Goal: Transaction & Acquisition: Book appointment/travel/reservation

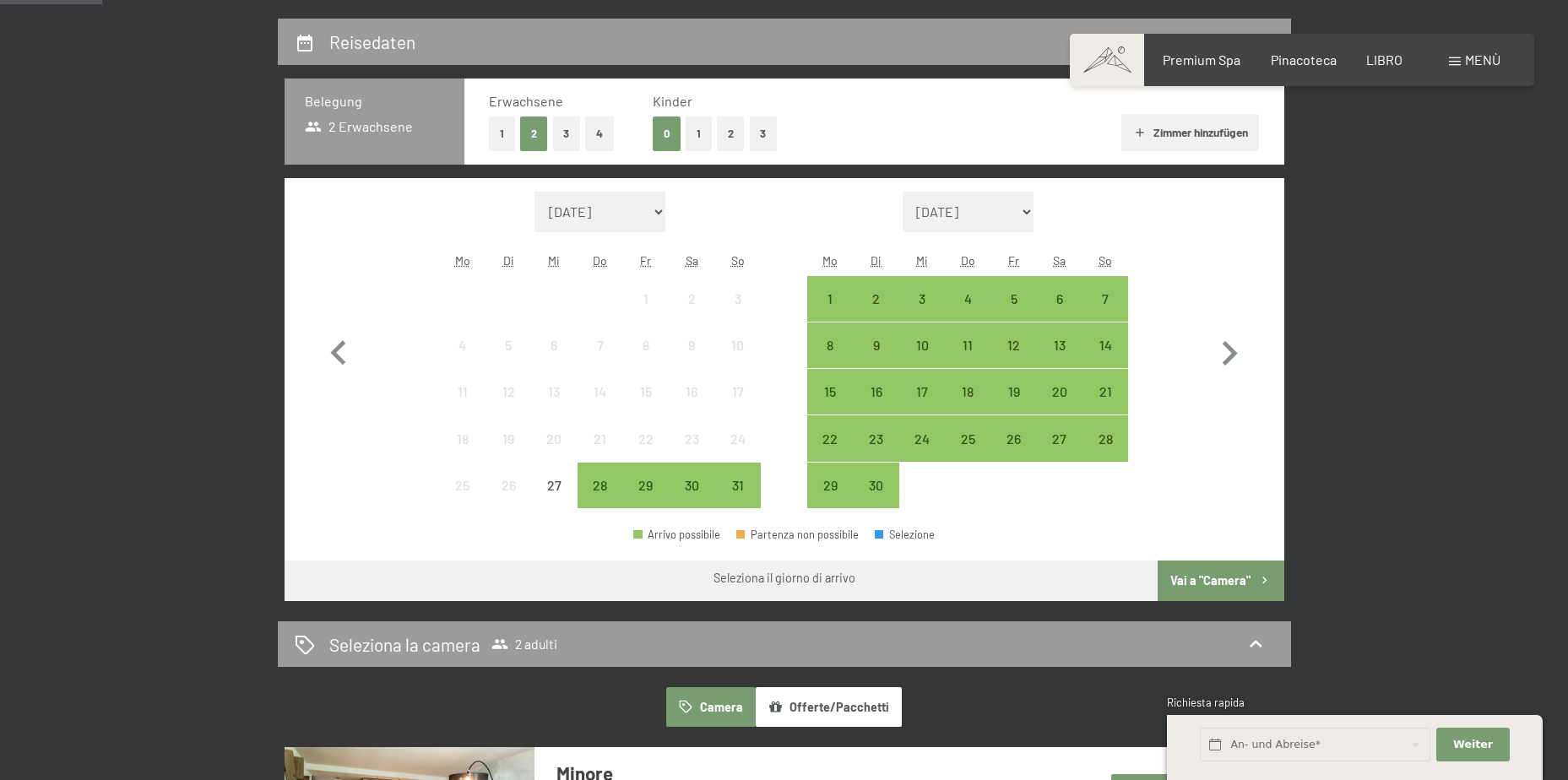
scroll to position [383, 0]
click at [1113, 344] on div "14" at bounding box center [1105, 360] width 43 height 43
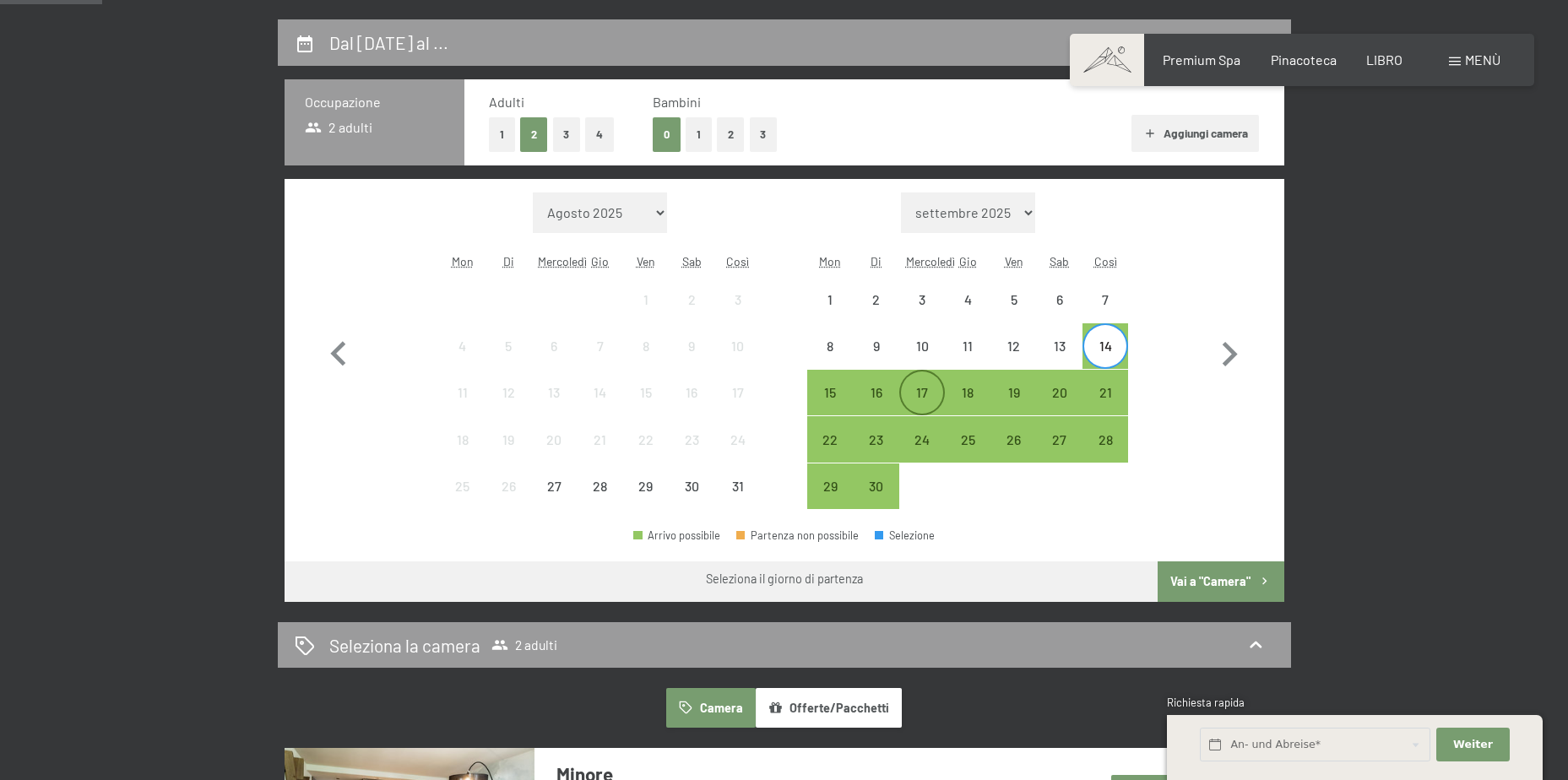
click at [917, 390] on div "17" at bounding box center [922, 407] width 43 height 43
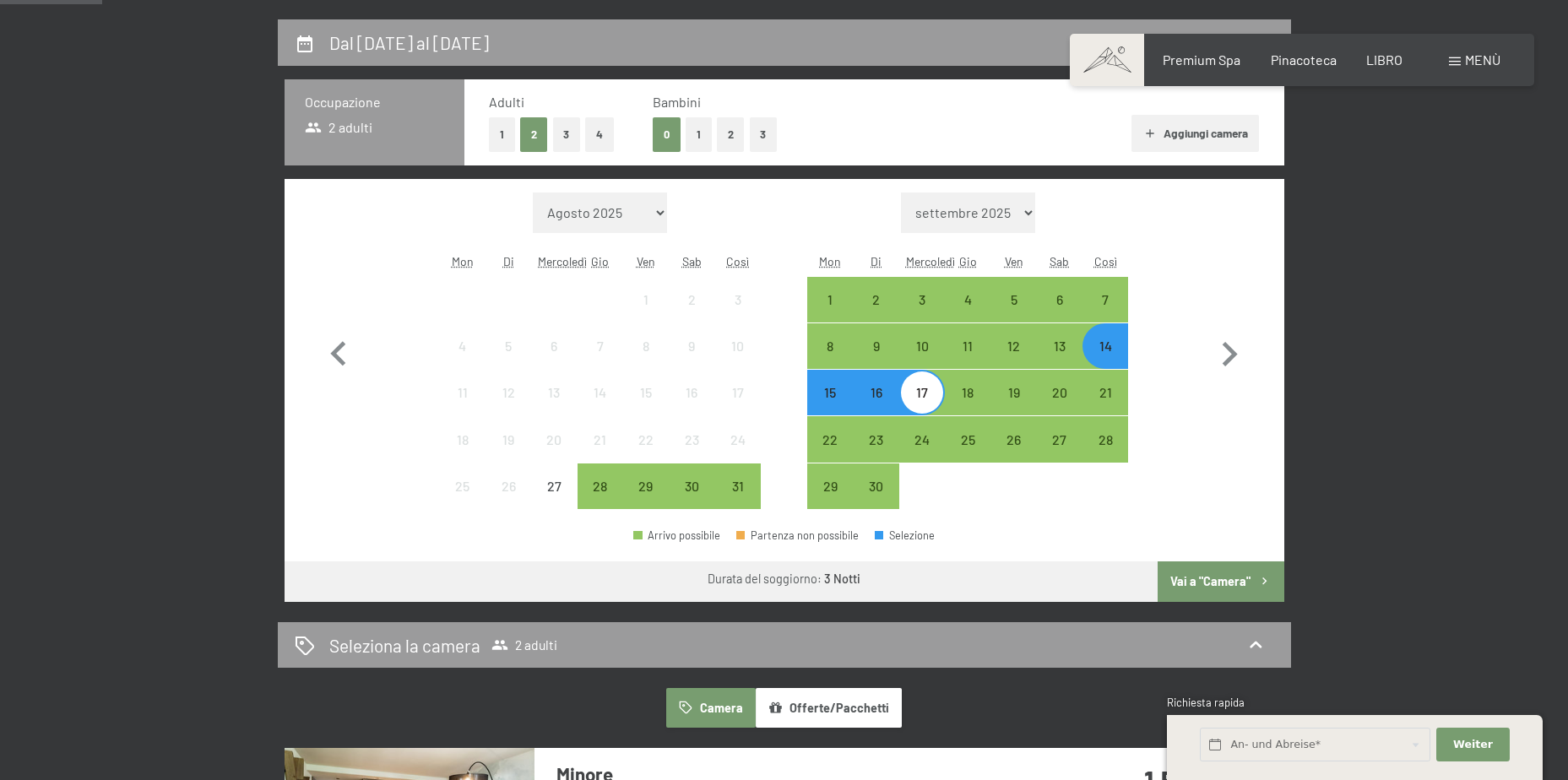
click at [1211, 574] on font "Vai a "Camera"" at bounding box center [1210, 581] width 80 height 14
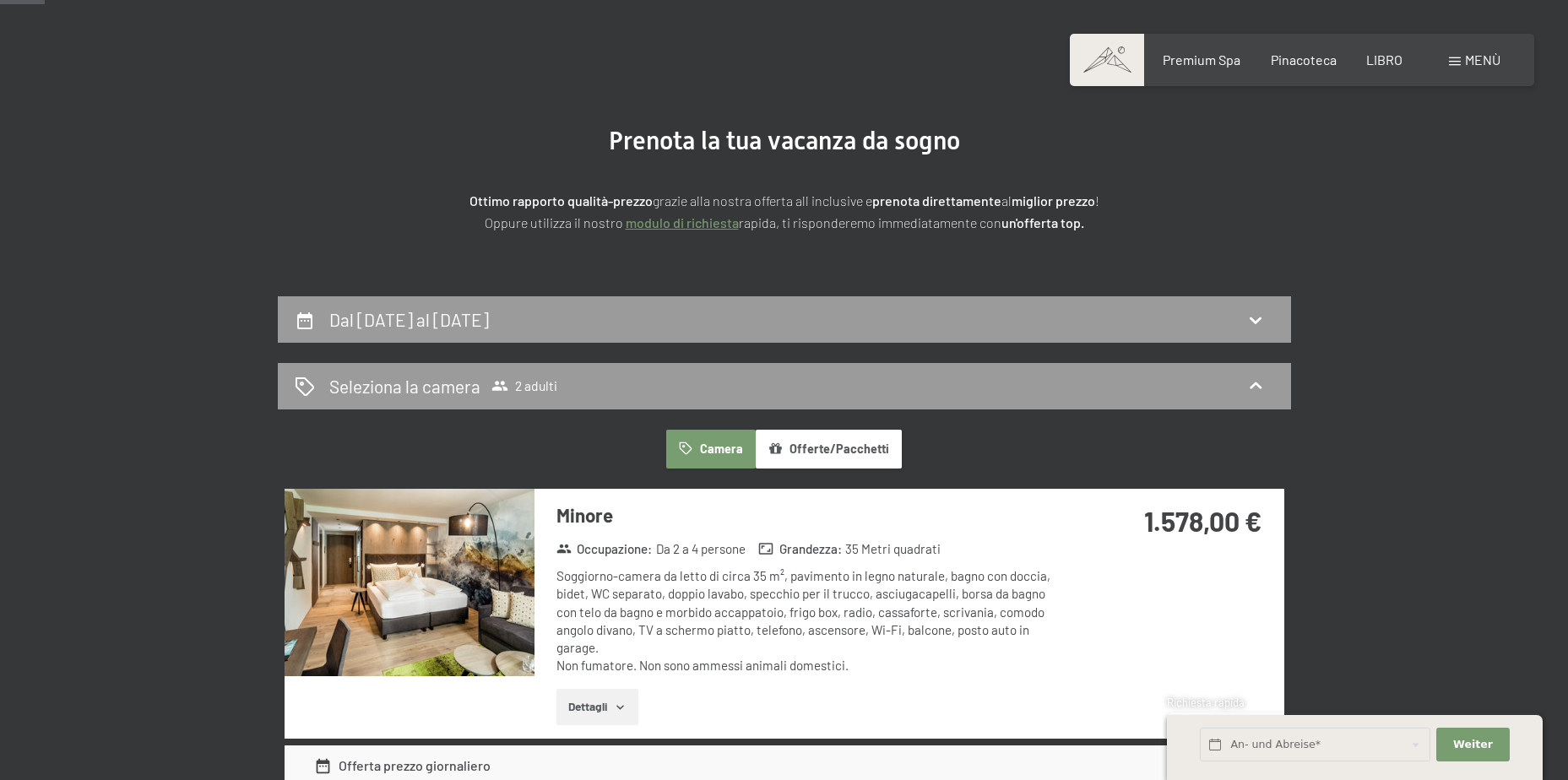
scroll to position [65, 0]
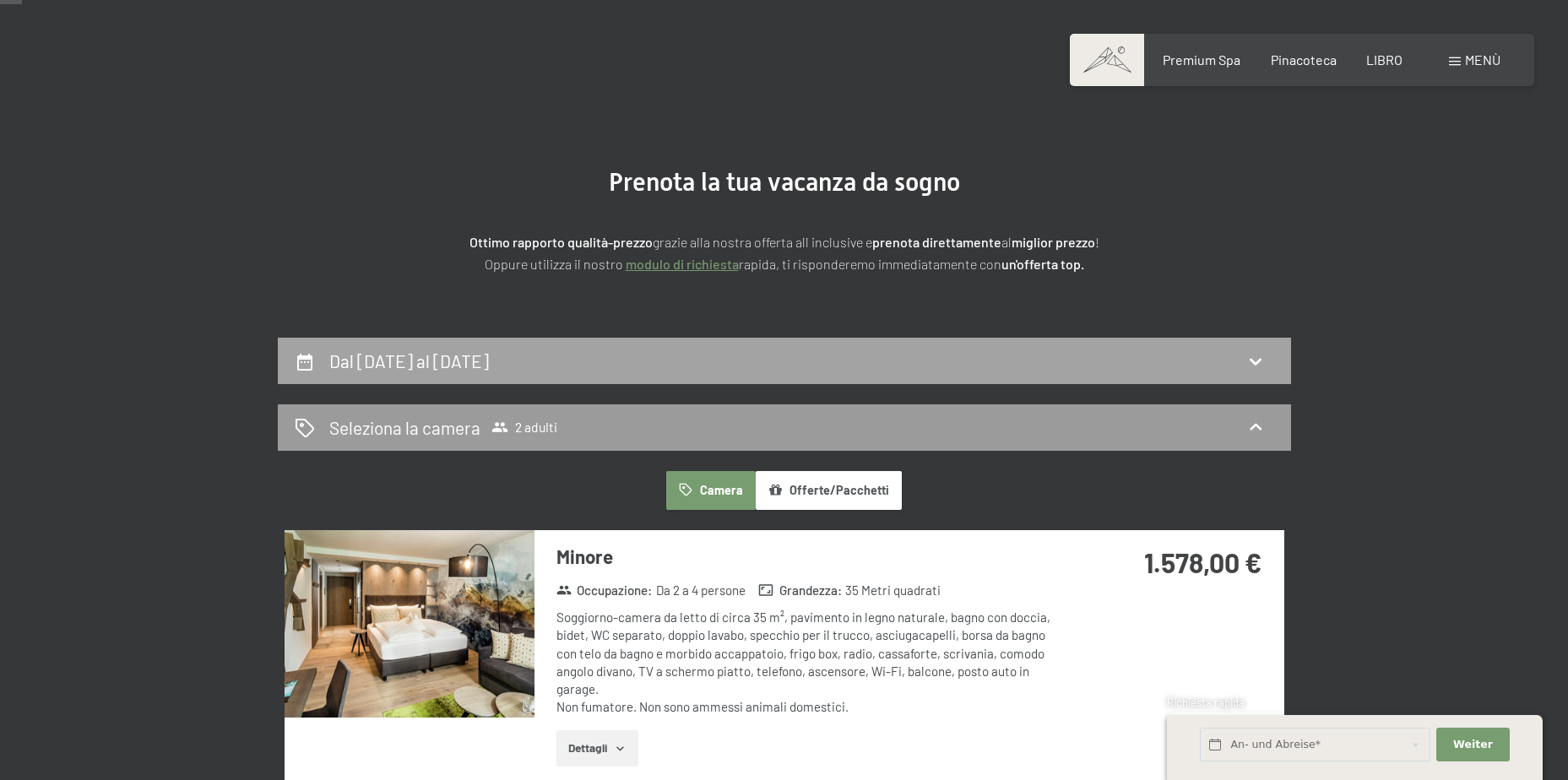
click at [745, 367] on div "Dal 14 settembre al 17 settembre 2025" at bounding box center [784, 361] width 979 height 25
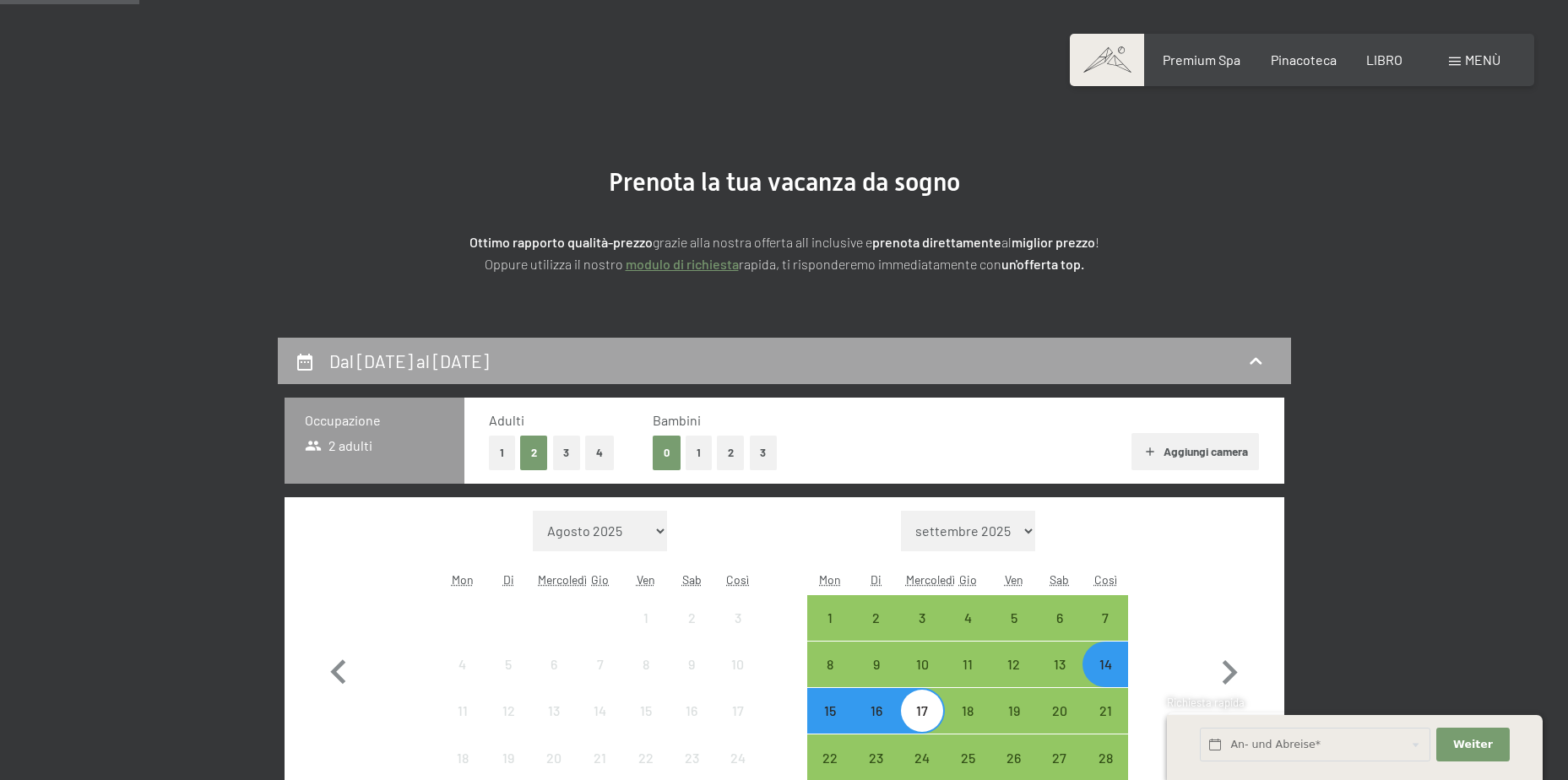
scroll to position [403, 0]
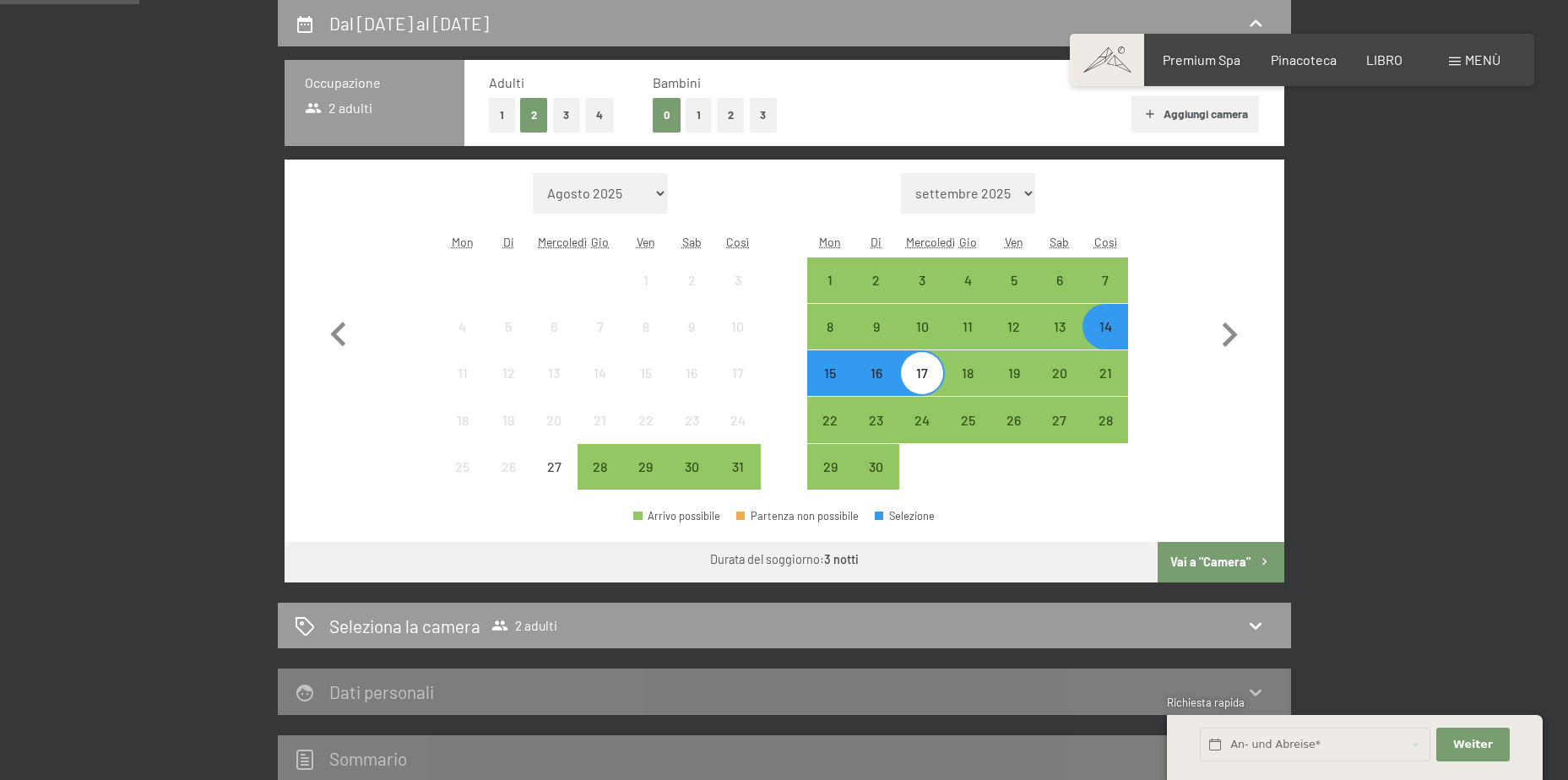
click at [1106, 322] on div "14" at bounding box center [1105, 341] width 43 height 43
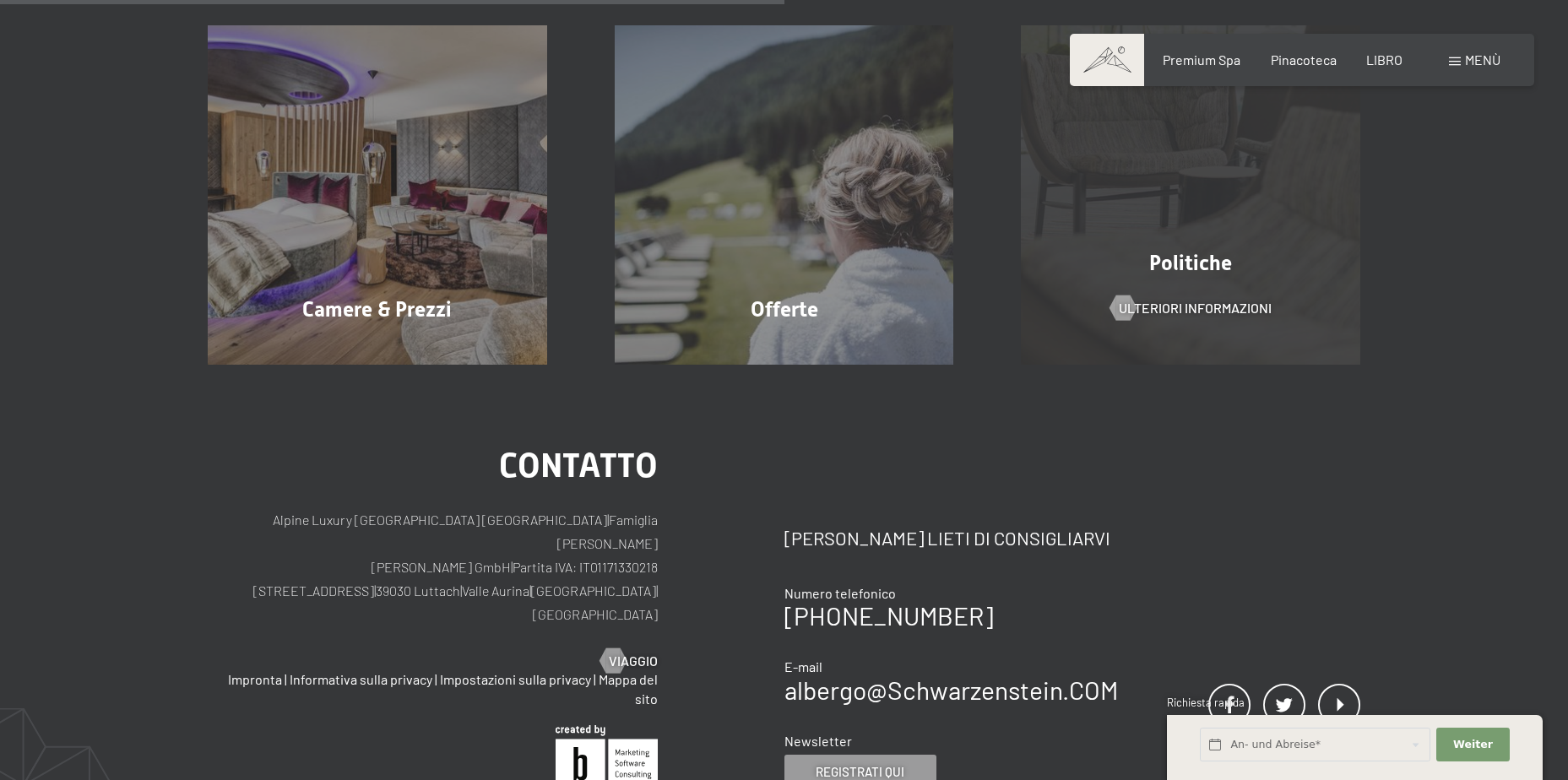
scroll to position [422, 0]
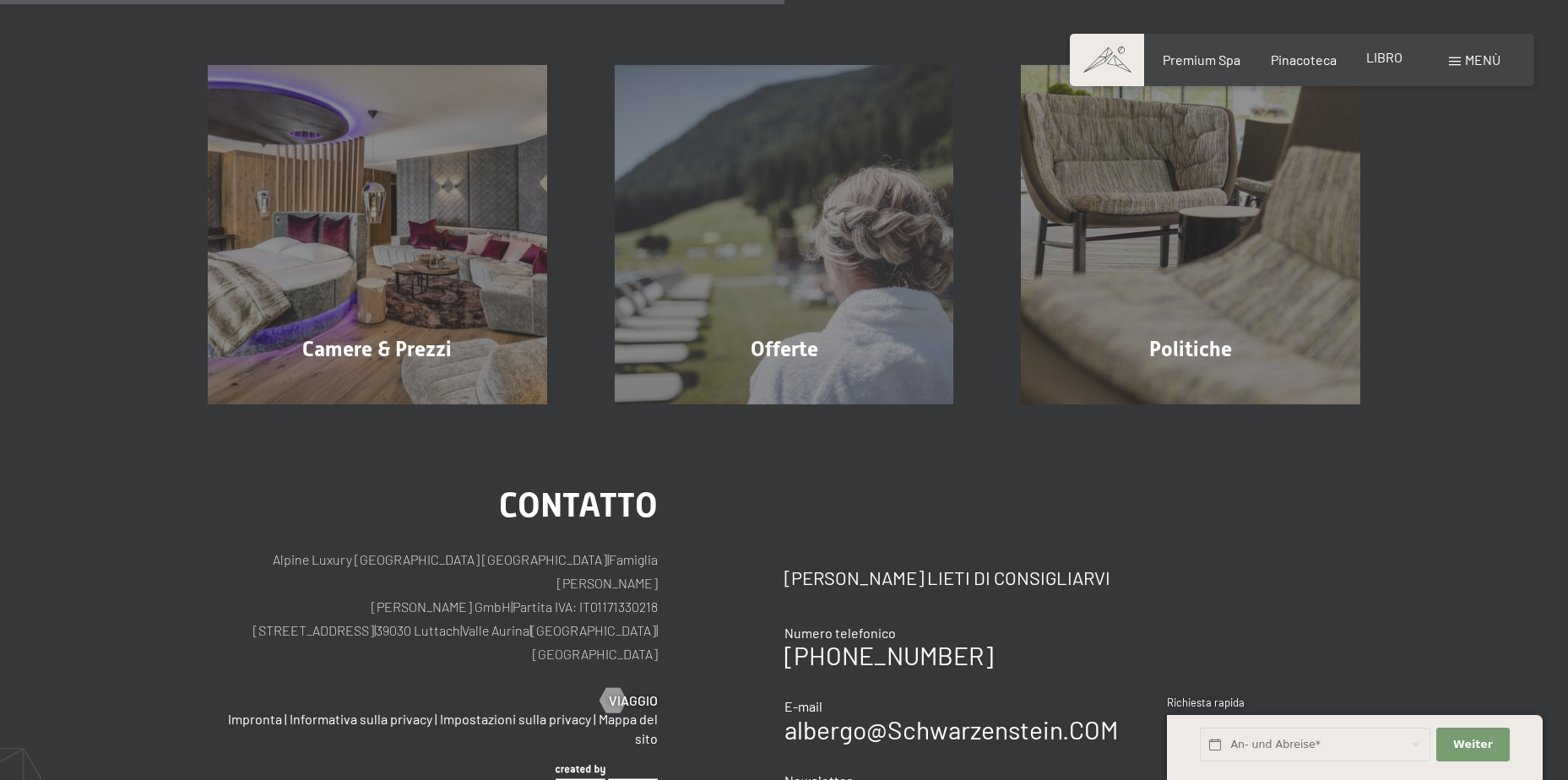
click at [1393, 56] on span "LIBRO" at bounding box center [1383, 57] width 36 height 16
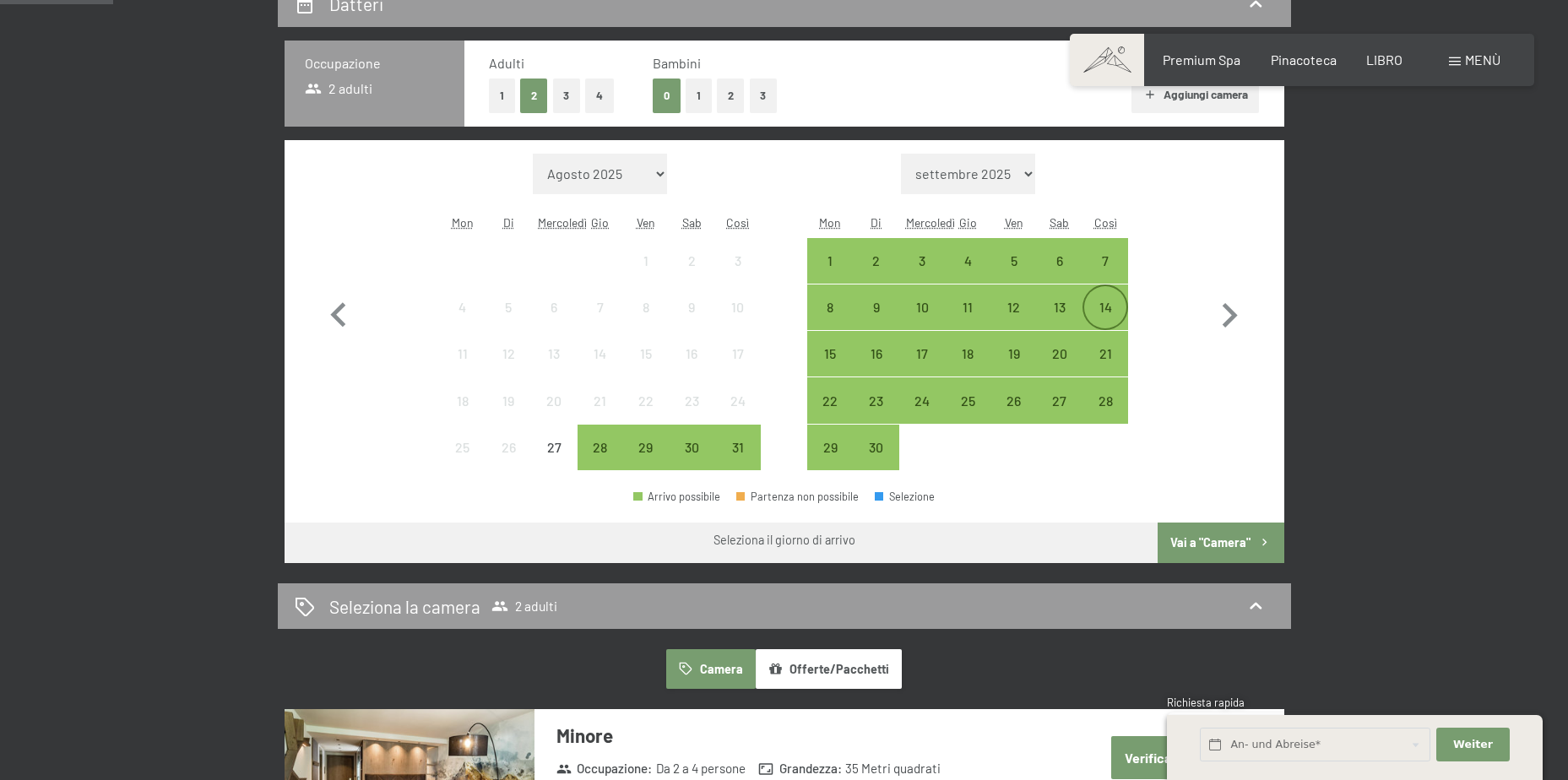
click at [1112, 310] on div "14" at bounding box center [1105, 321] width 43 height 43
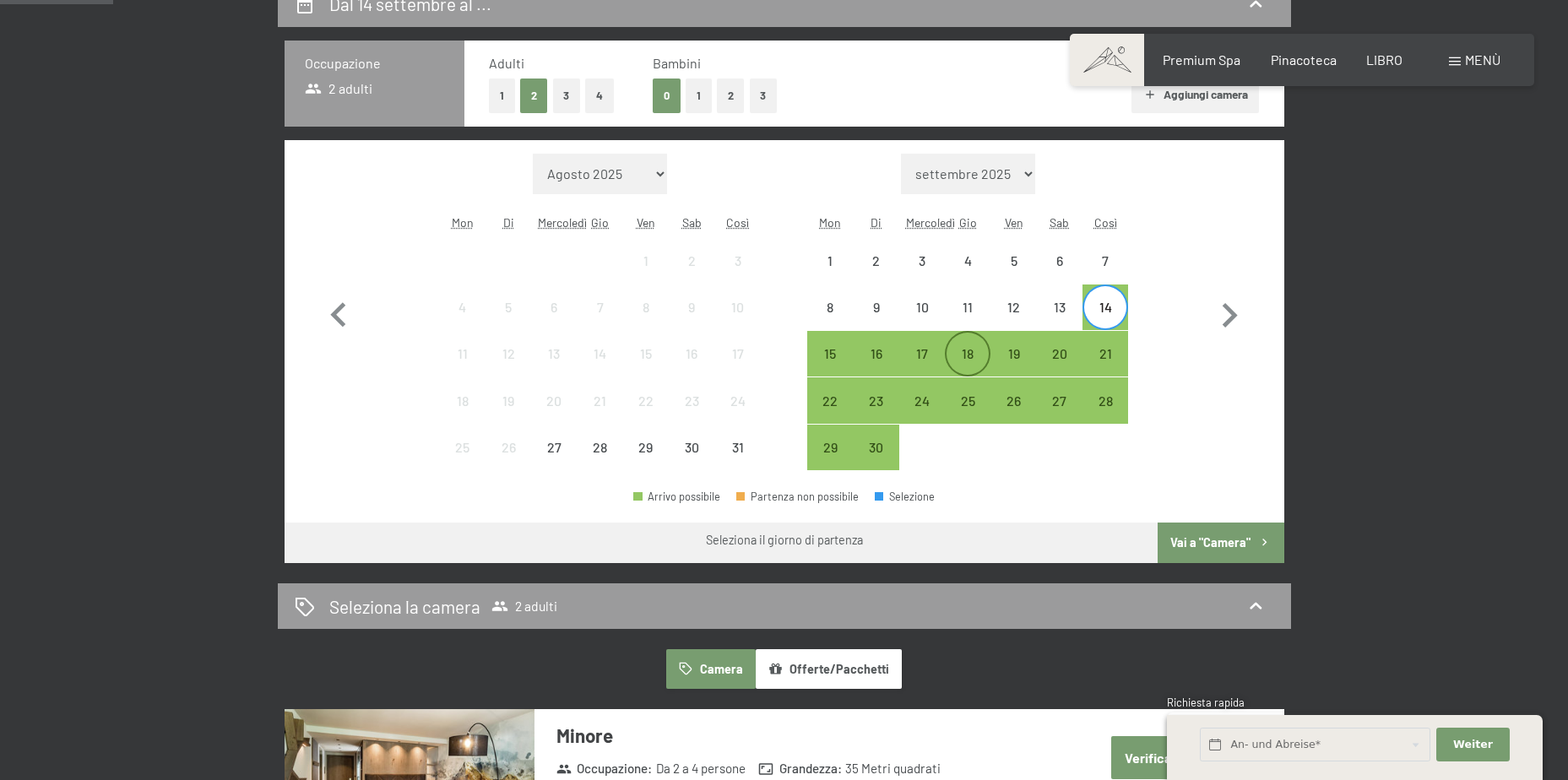
click at [973, 356] on div "18" at bounding box center [968, 368] width 43 height 43
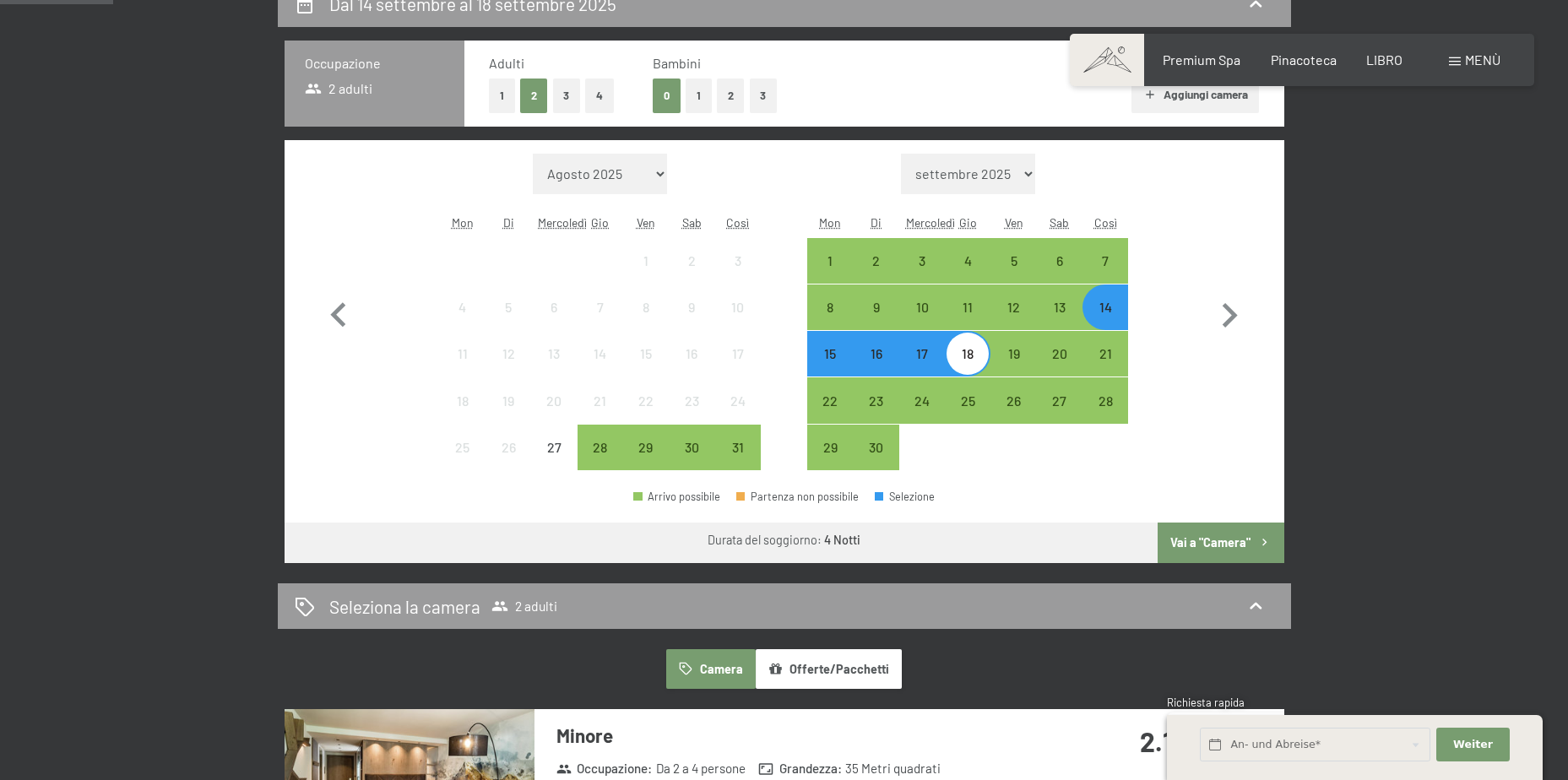
click at [1221, 540] on font "Vai a "Camera"" at bounding box center [1210, 542] width 80 height 14
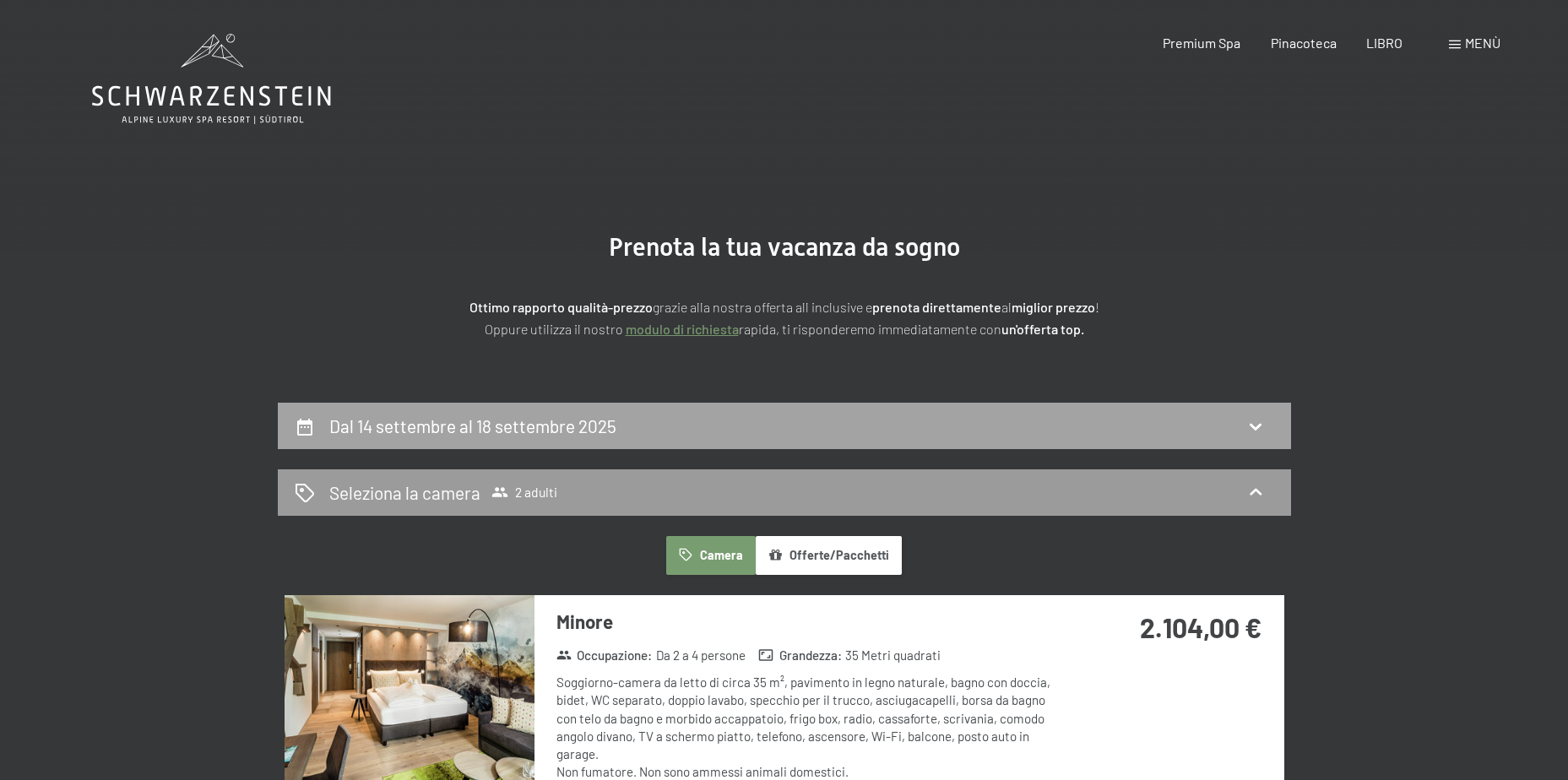
click at [723, 420] on div "Dal 14 settembre al 18 settembre 2025" at bounding box center [784, 426] width 979 height 25
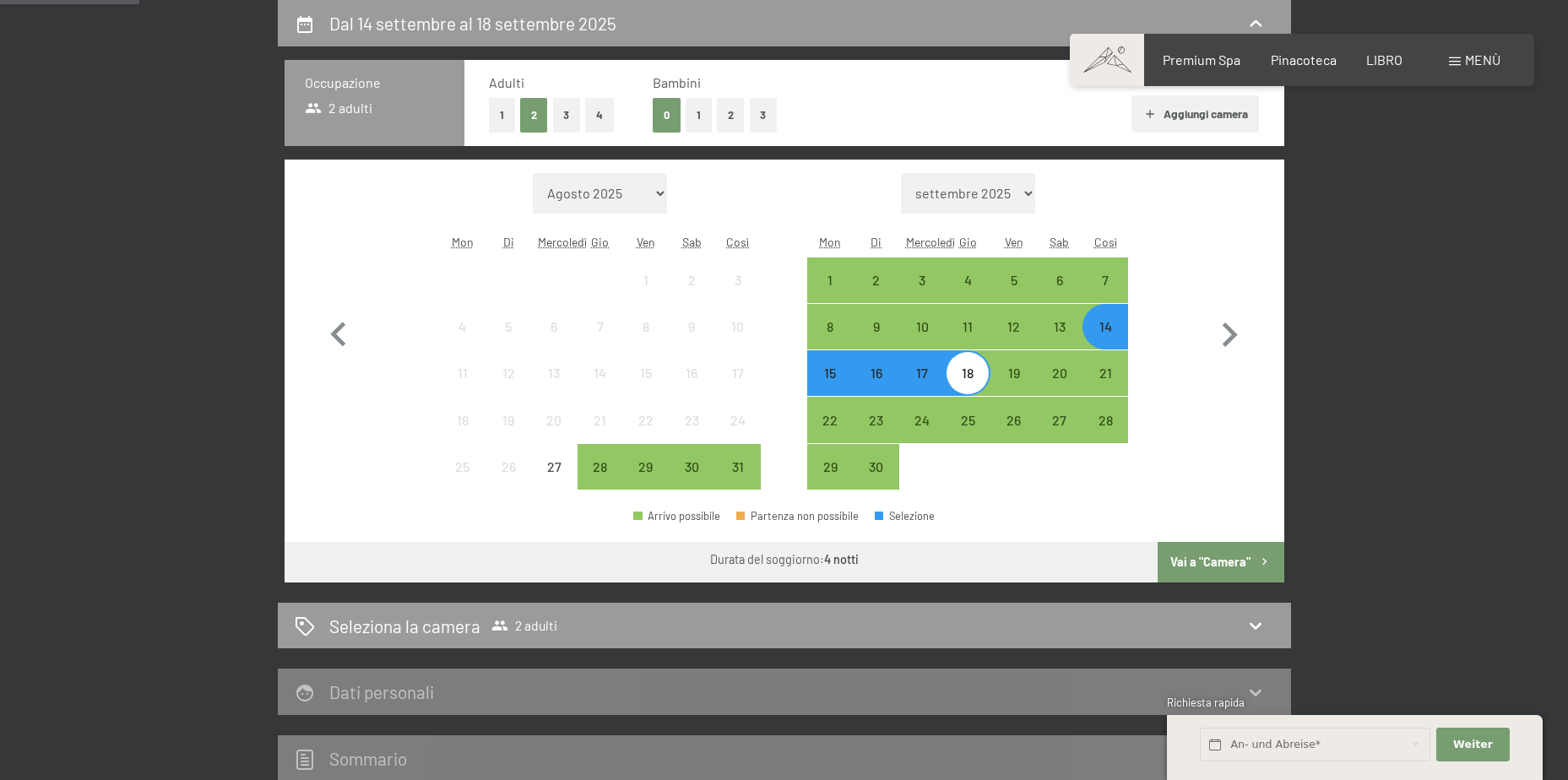
click at [1104, 332] on div "14" at bounding box center [1105, 341] width 43 height 43
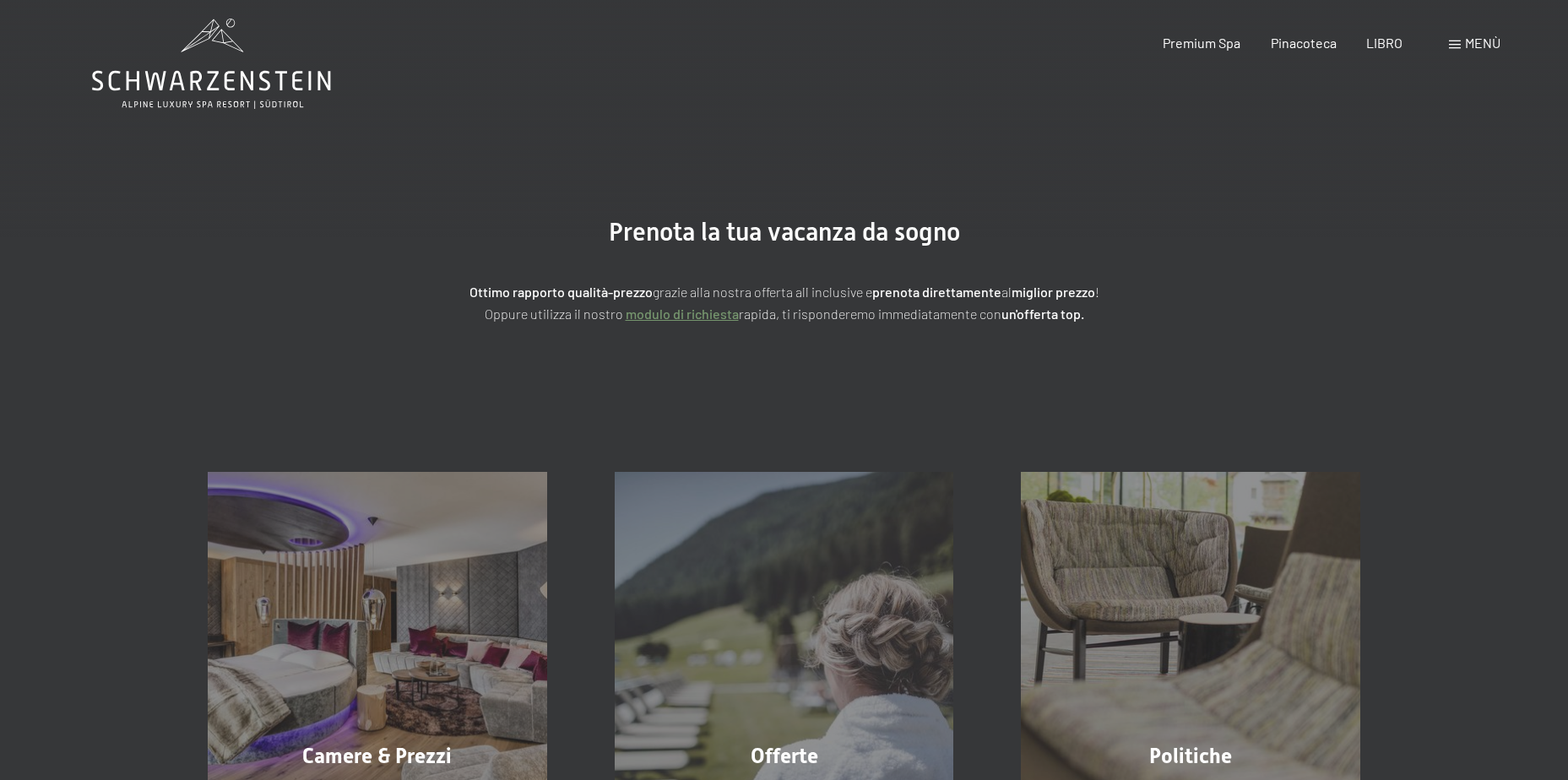
scroll to position [0, 0]
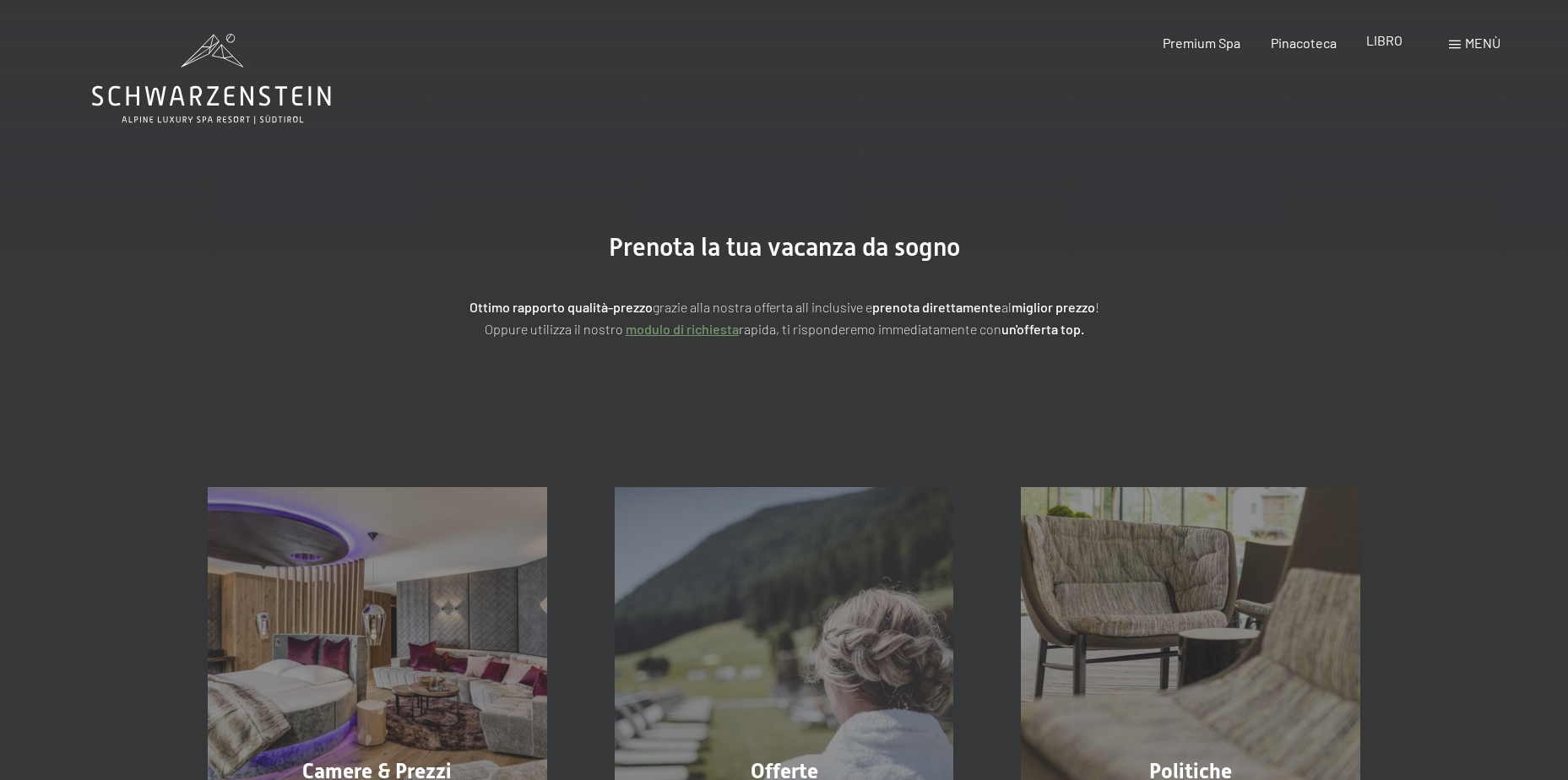
click at [1389, 41] on span "LIBRO" at bounding box center [1383, 40] width 36 height 16
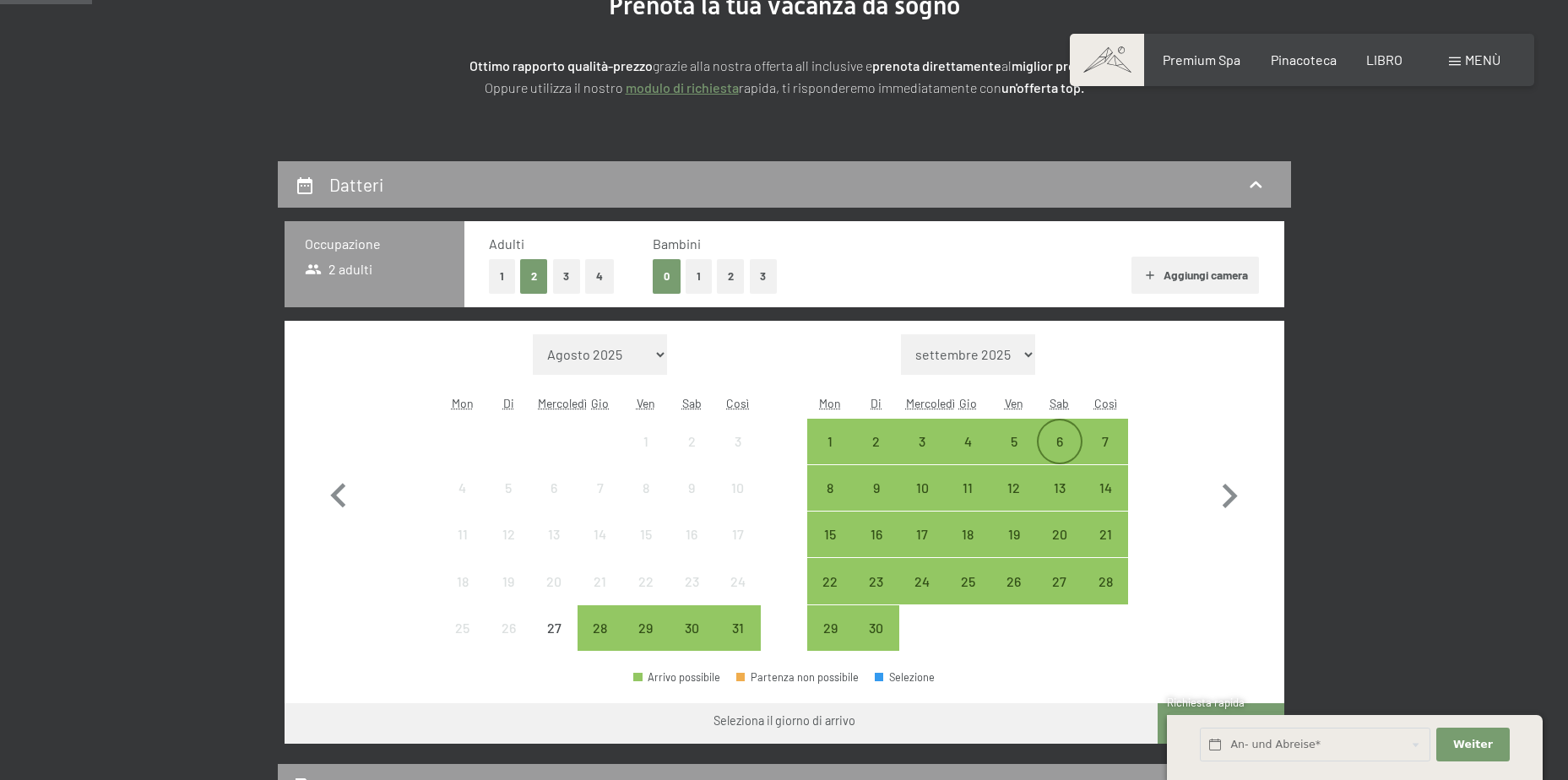
scroll to position [337, 0]
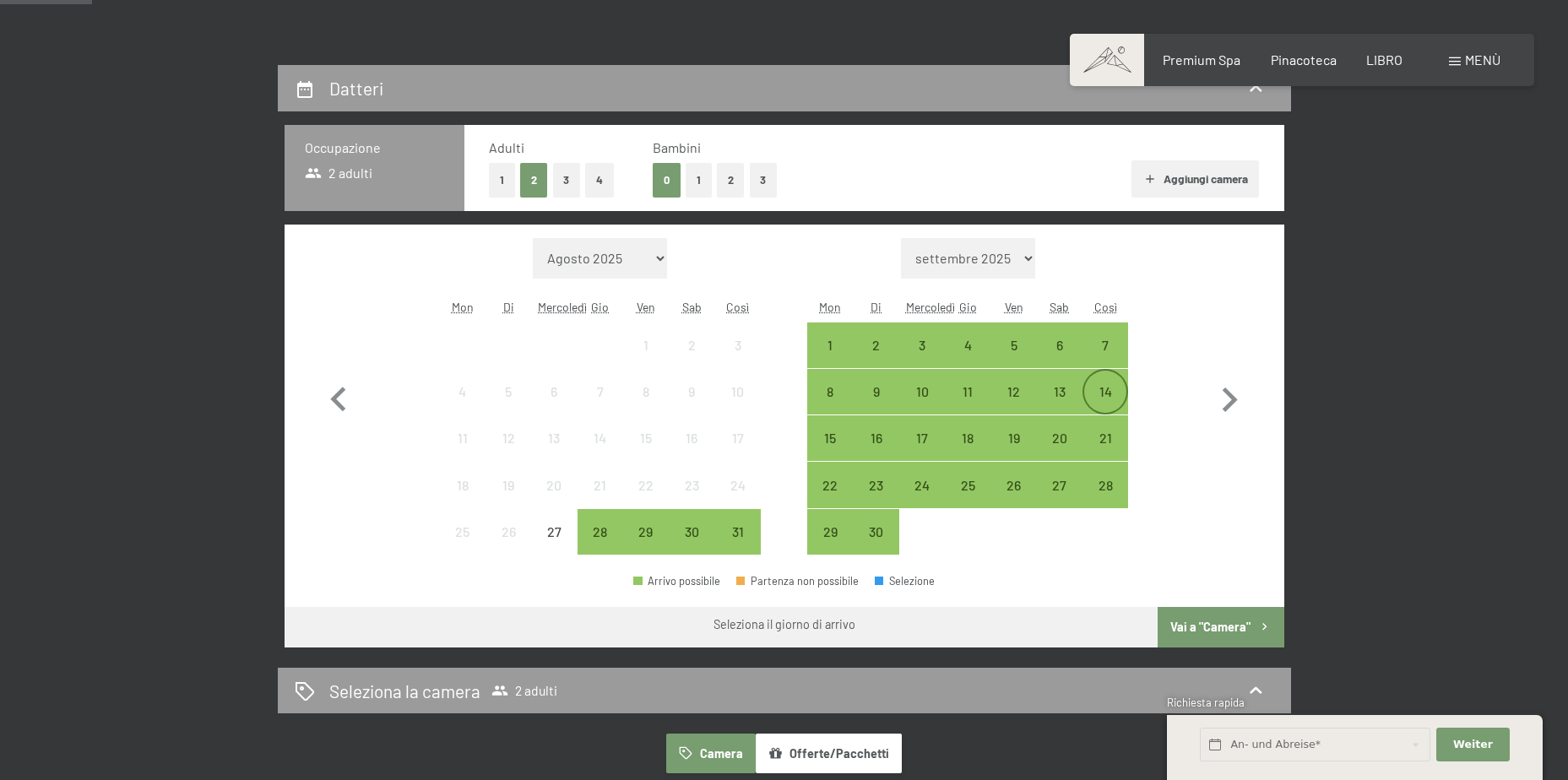
click at [1111, 388] on div "14" at bounding box center [1105, 406] width 43 height 43
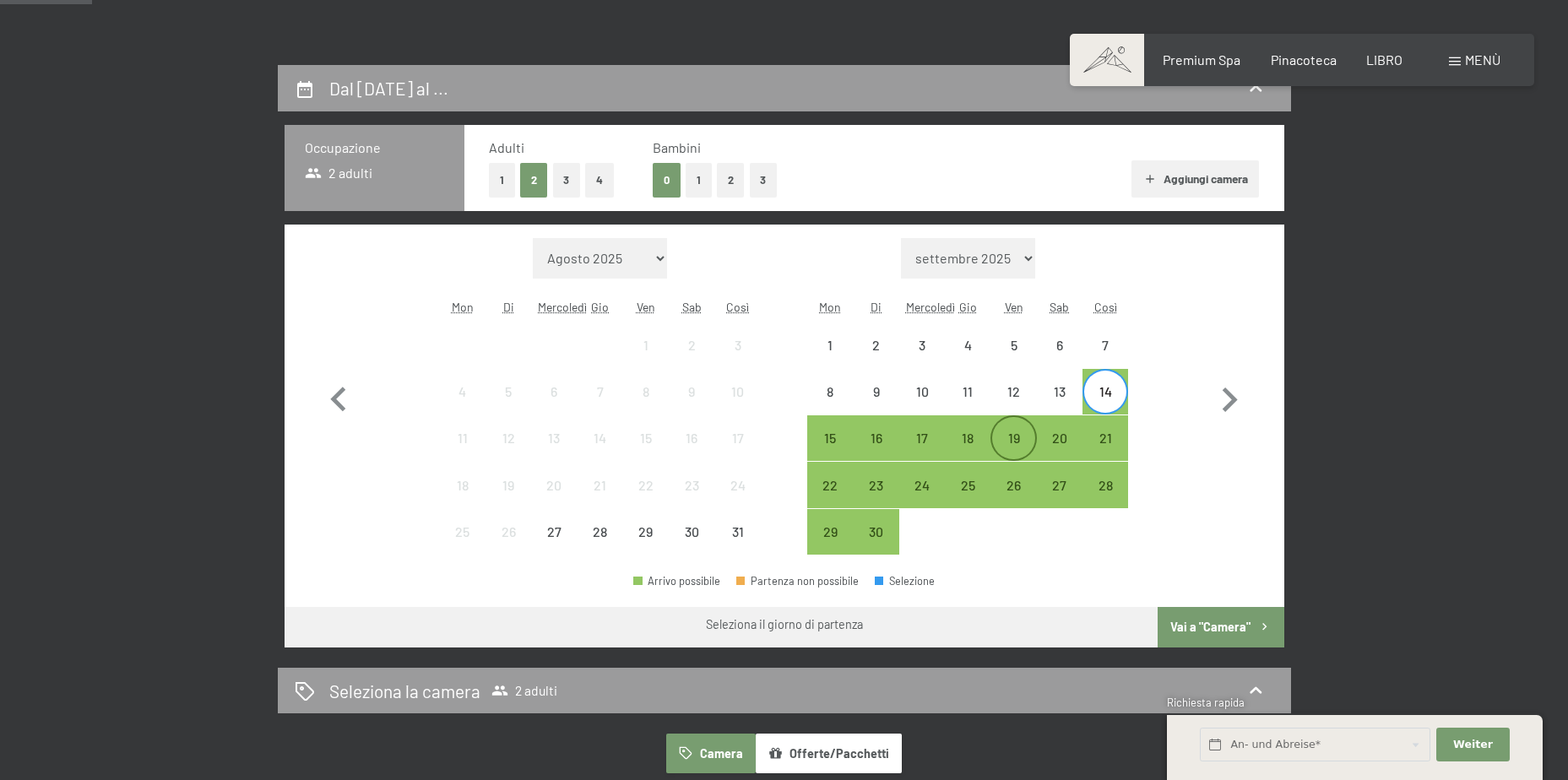
click at [1013, 439] on div "19" at bounding box center [1013, 453] width 43 height 43
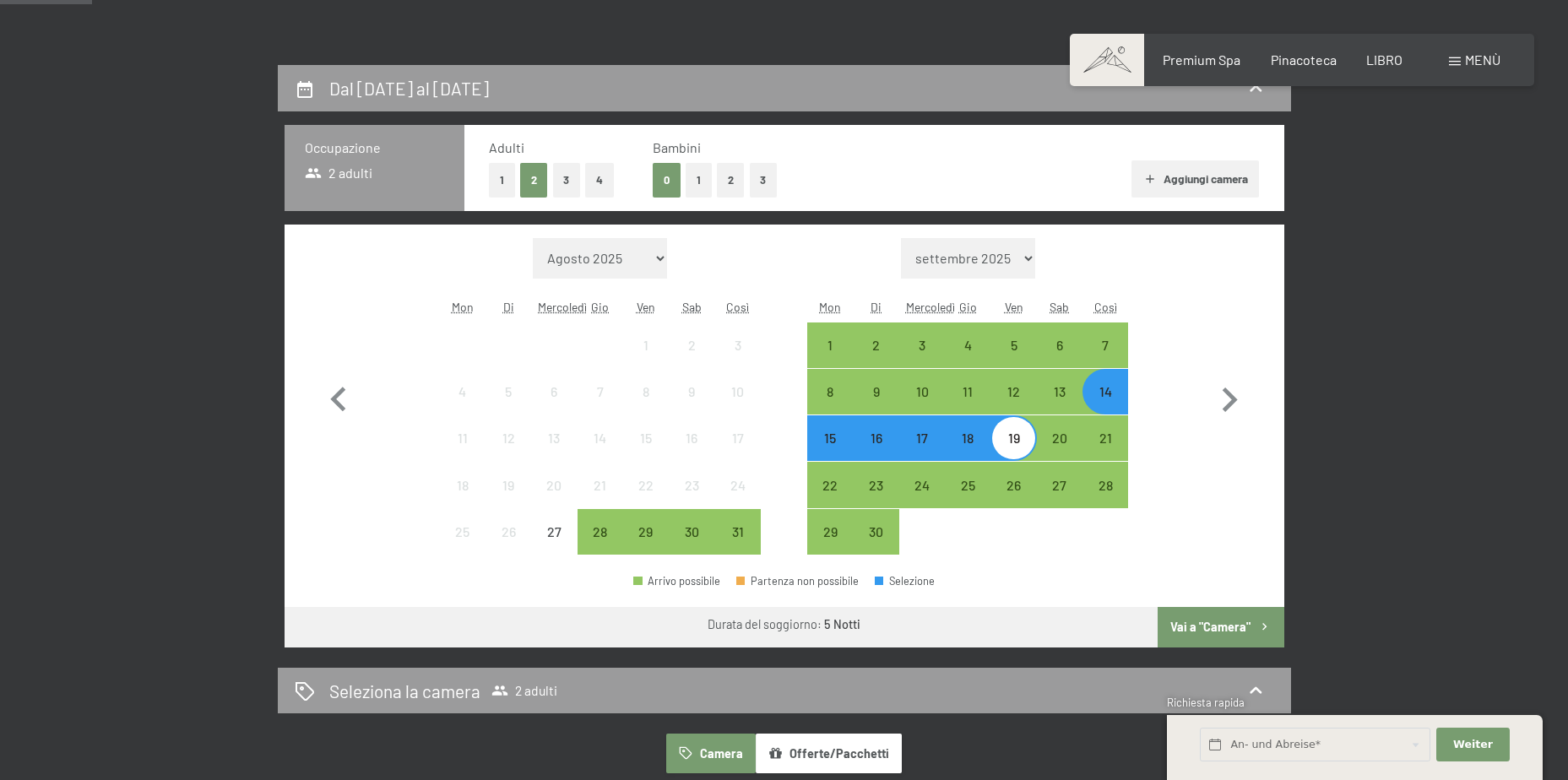
click at [1226, 629] on font "Vai a "Camera"" at bounding box center [1210, 626] width 80 height 14
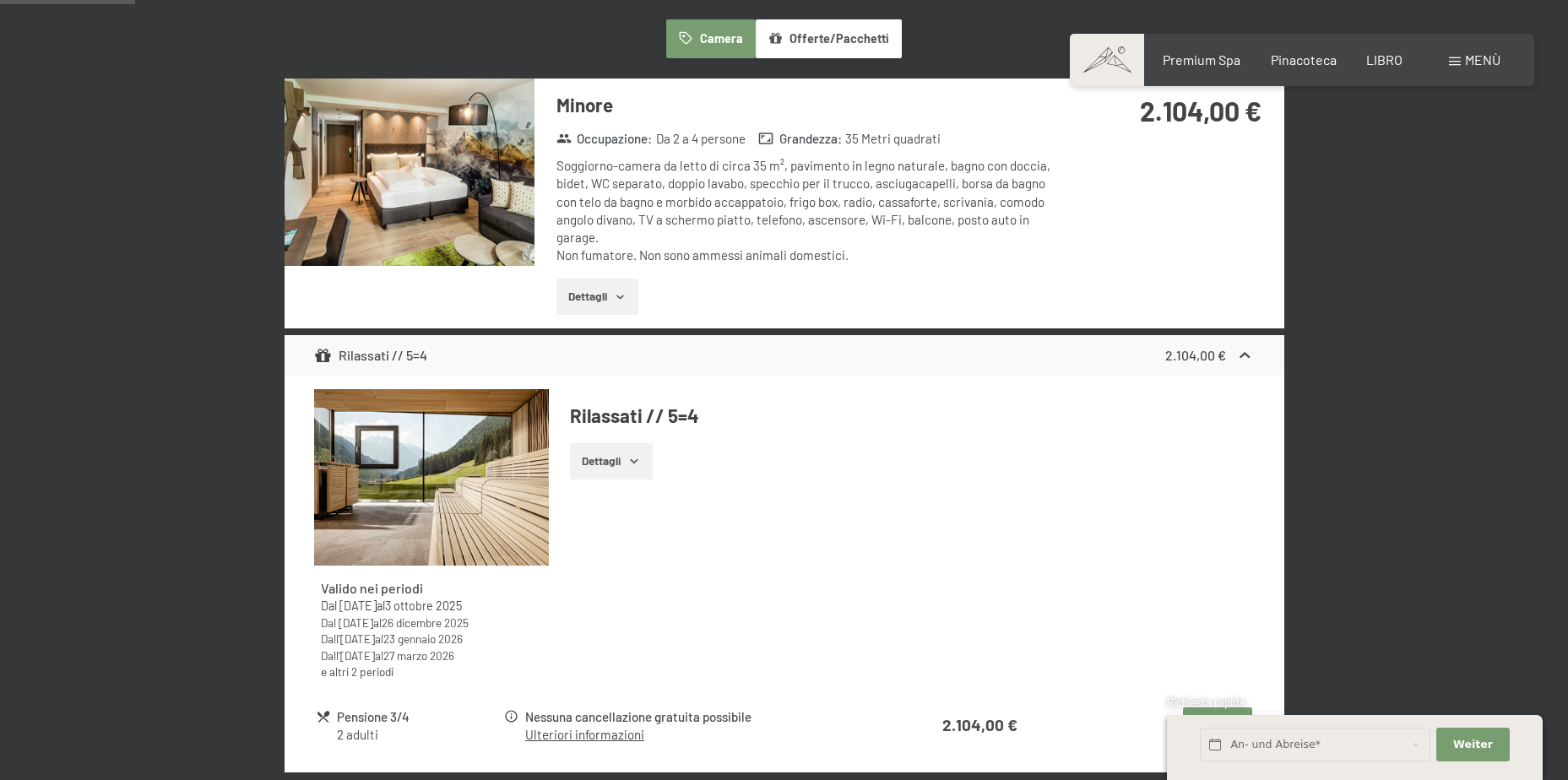
scroll to position [487, 0]
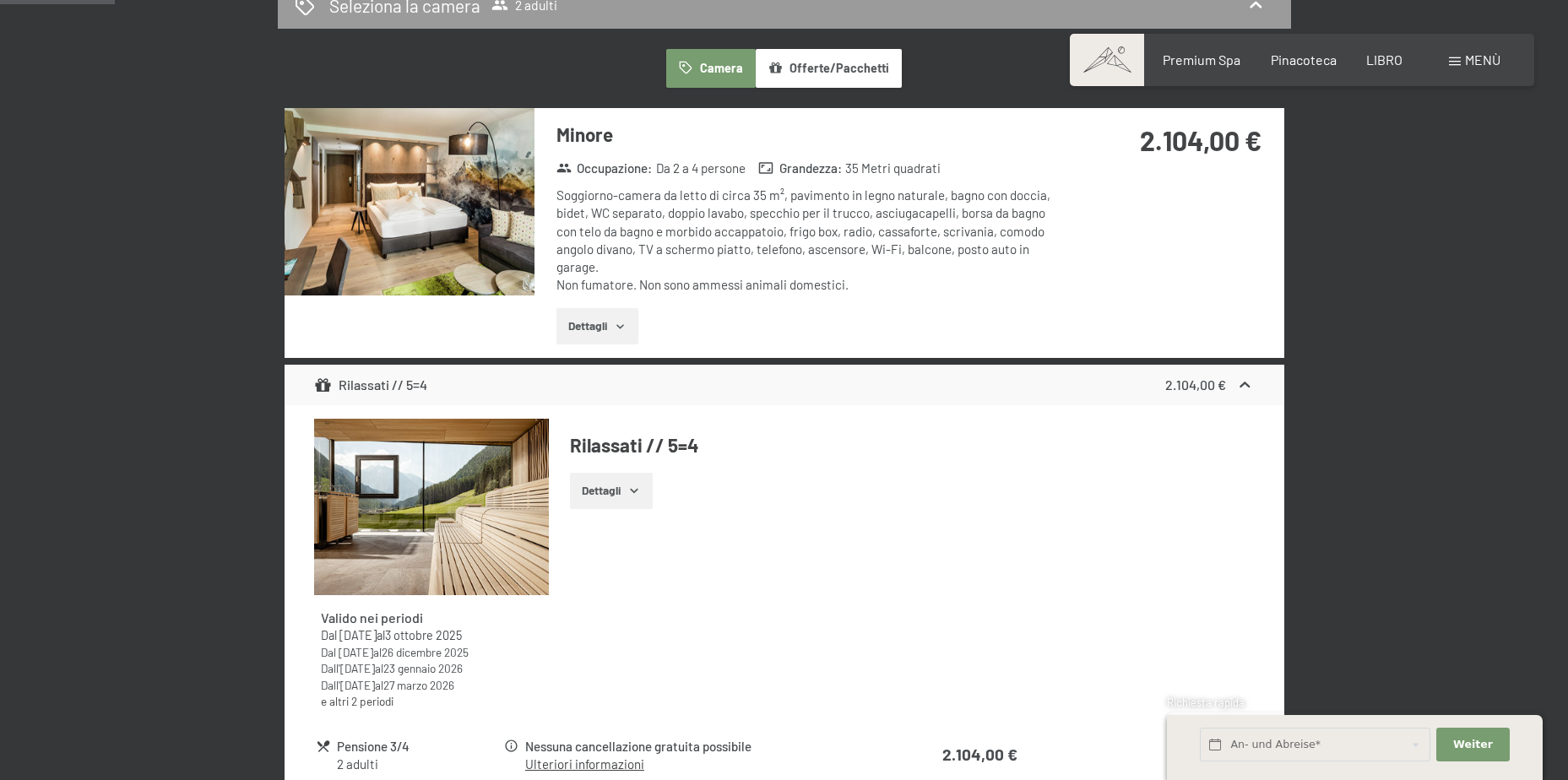
click at [1228, 380] on div "2.104,00 €" at bounding box center [1209, 384] width 89 height 20
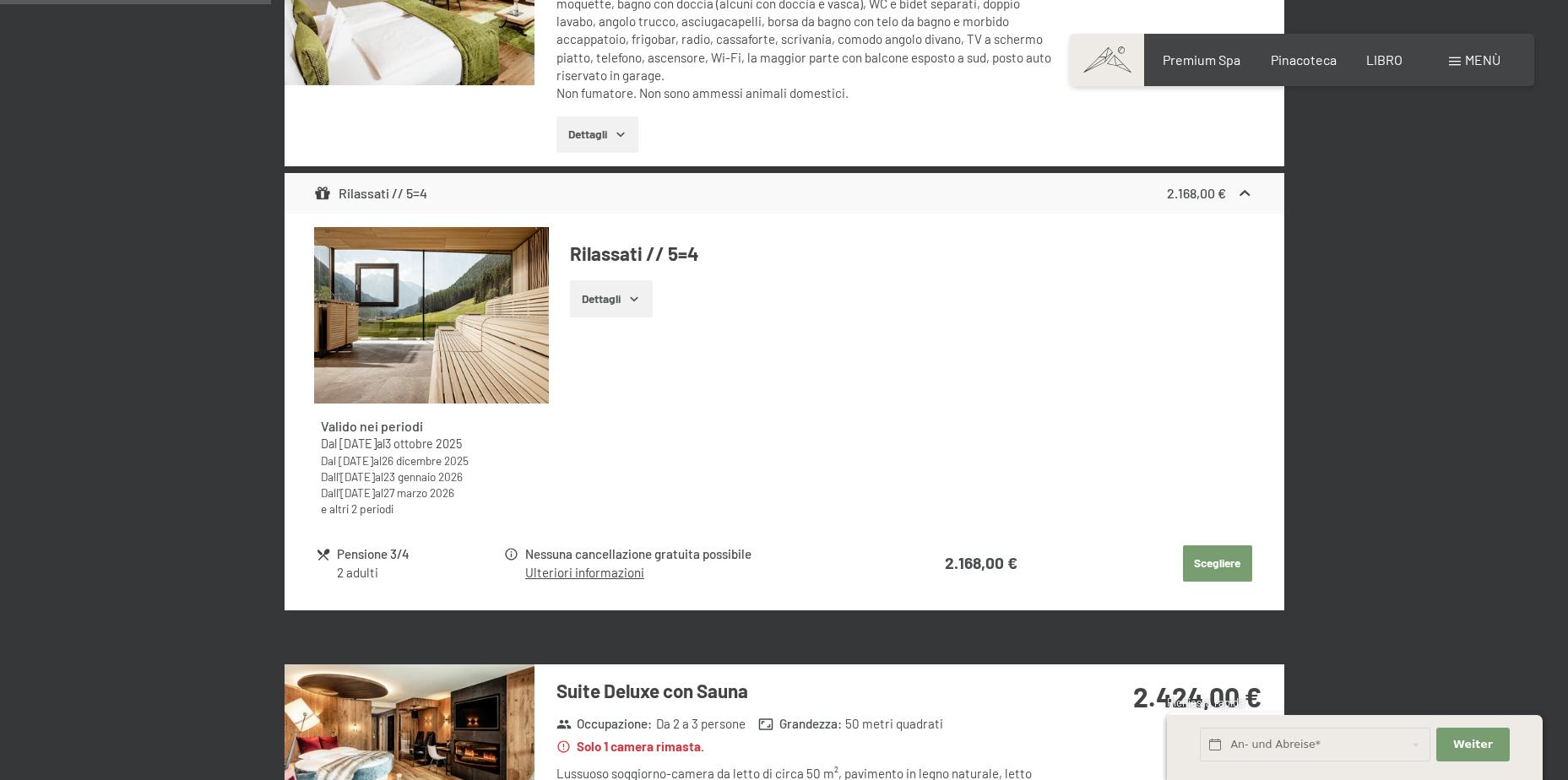
scroll to position [1077, 0]
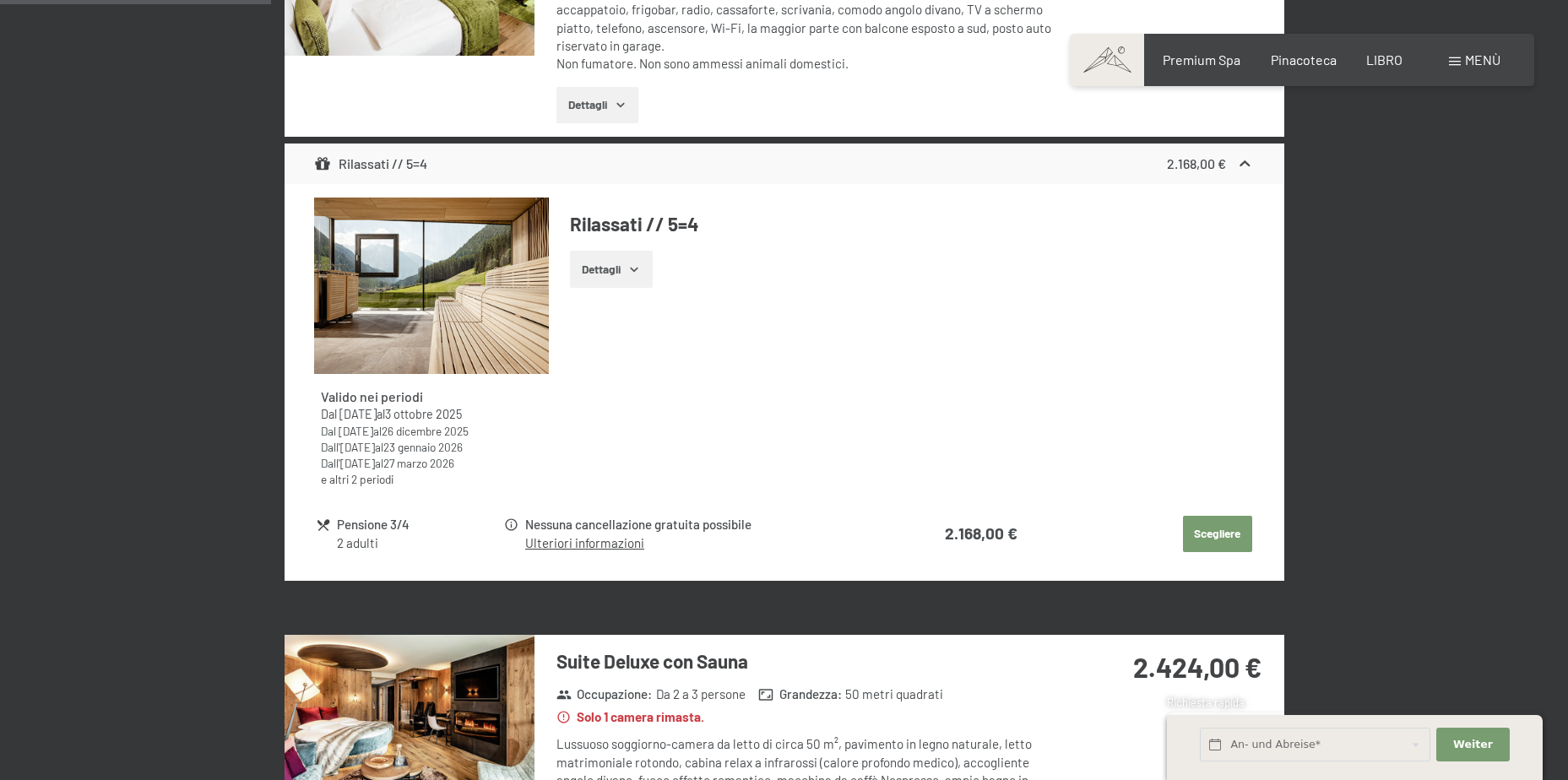
click at [1199, 167] on strong "2.168,00 €" at bounding box center [1196, 163] width 59 height 16
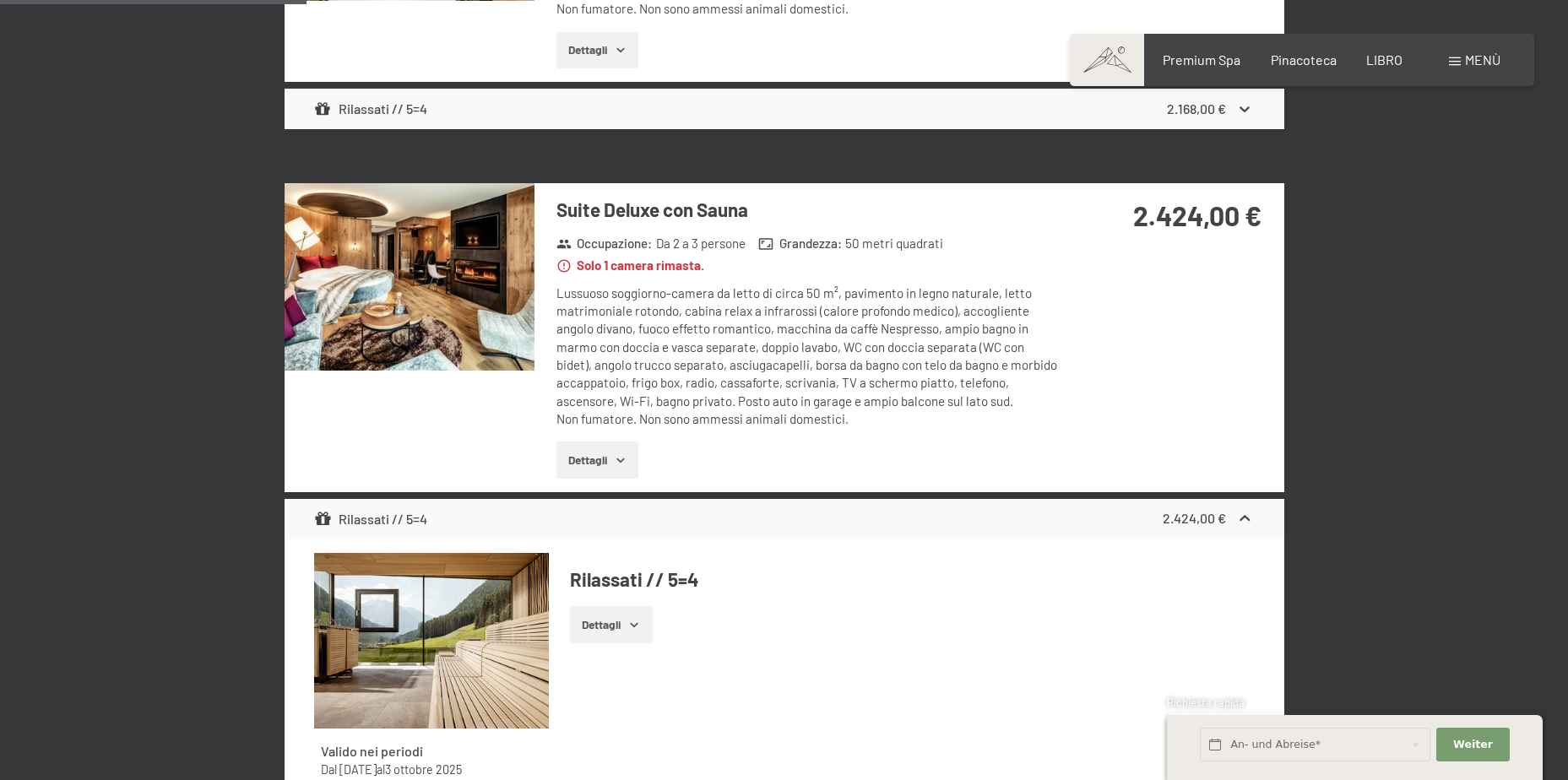
scroll to position [1162, 0]
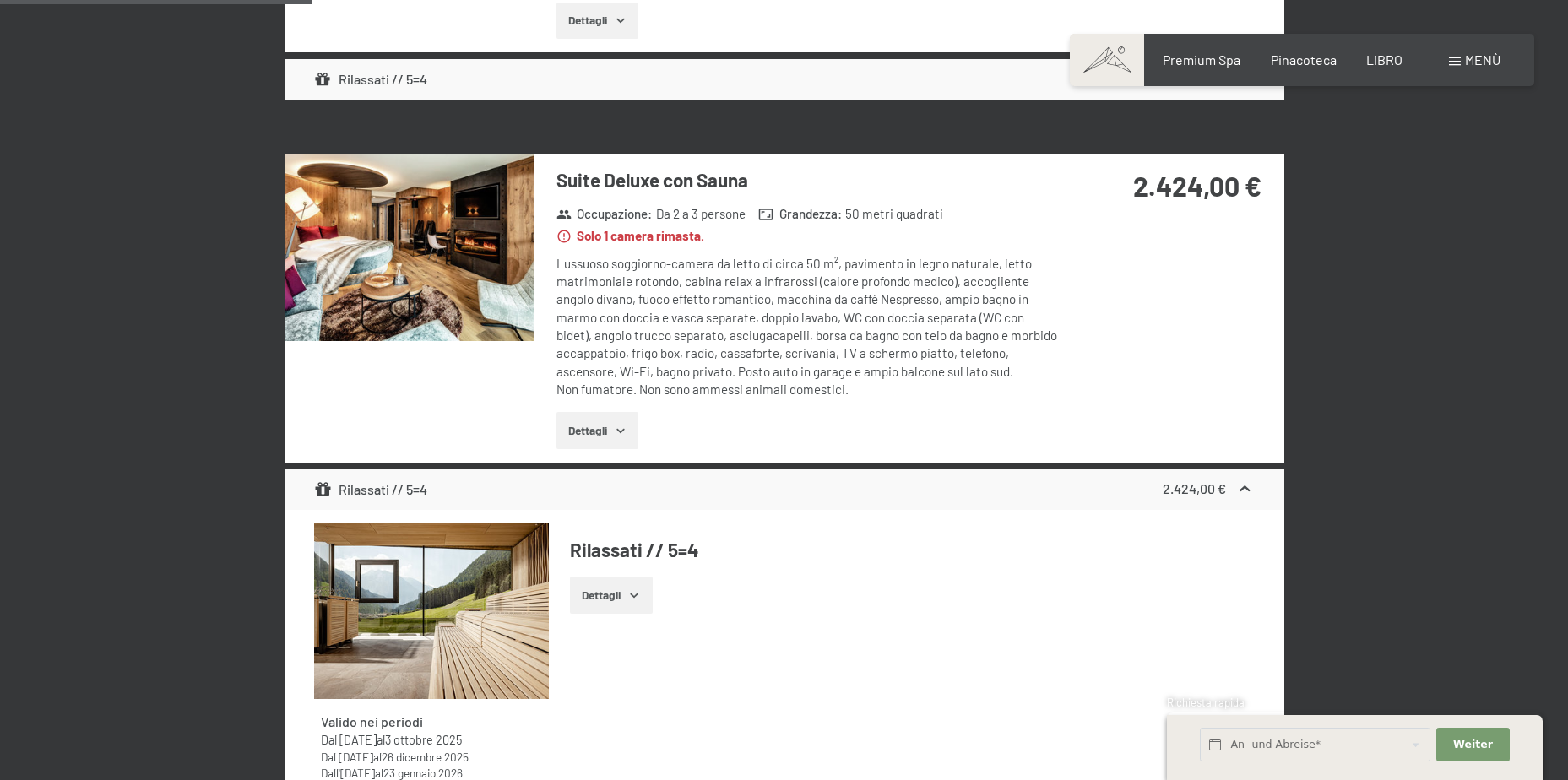
click at [1193, 484] on strong "2.424,00 €" at bounding box center [1193, 488] width 63 height 16
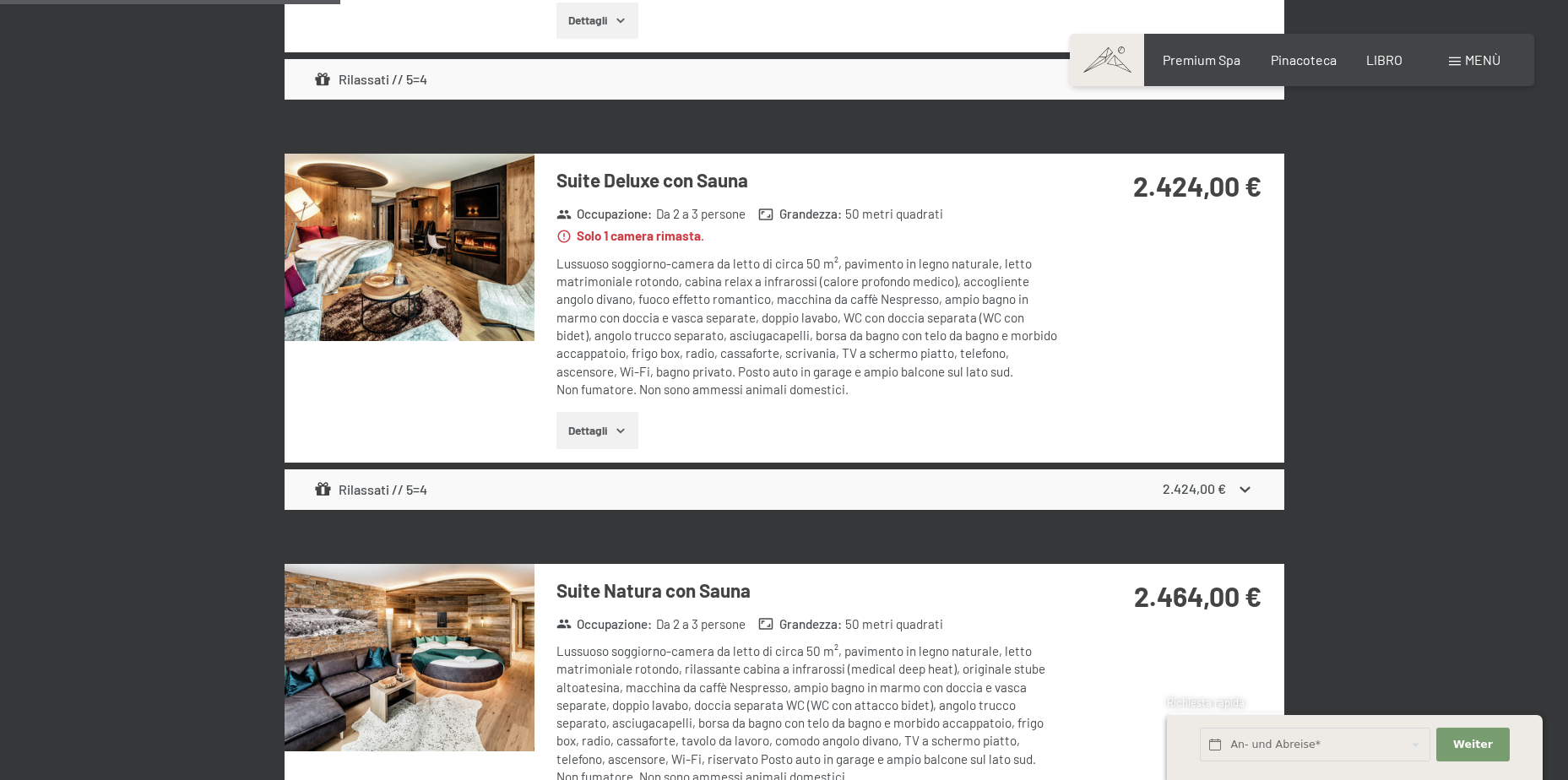
scroll to position [1246, 0]
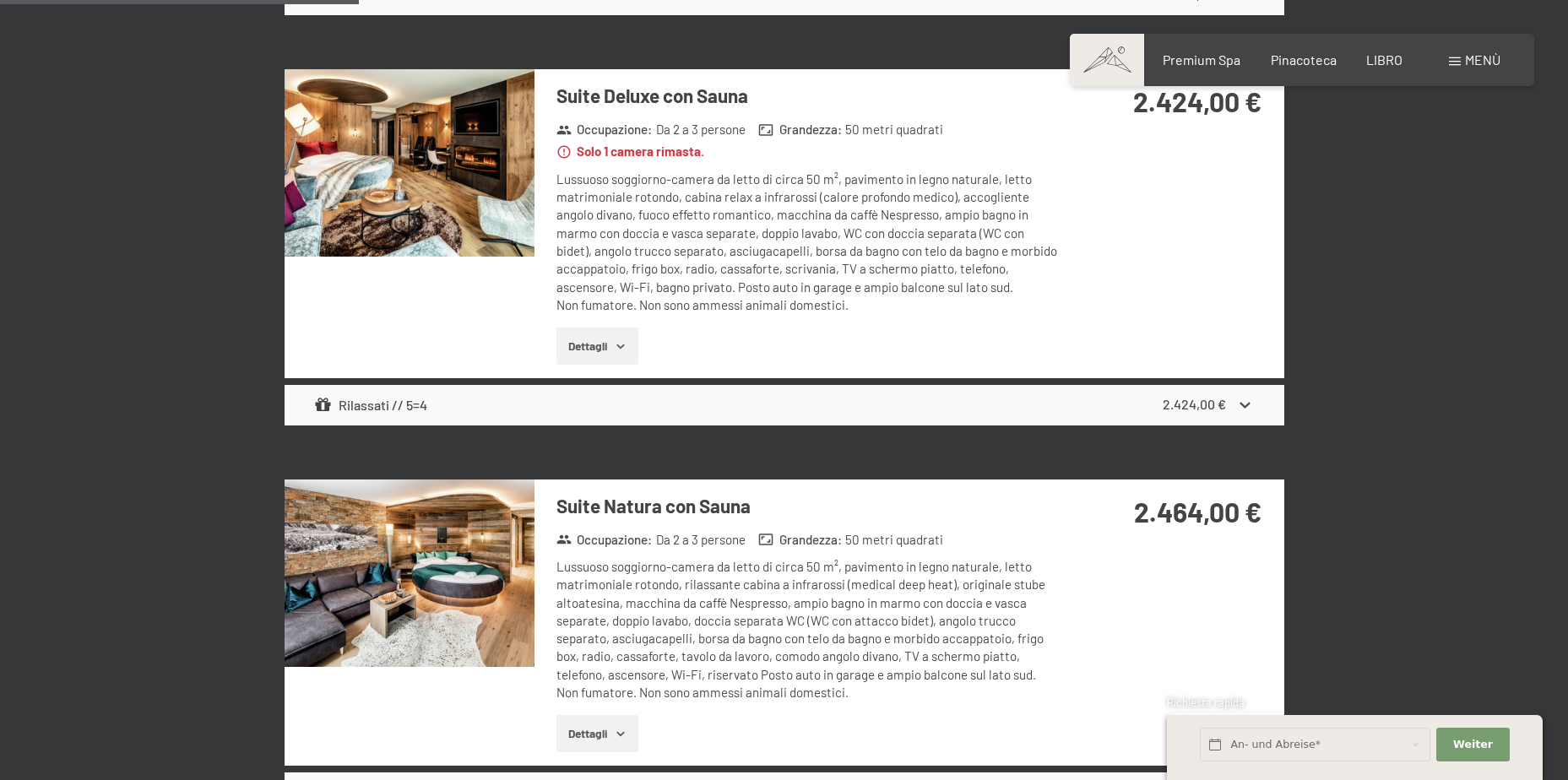
click at [444, 181] on img at bounding box center [408, 162] width 249 height 187
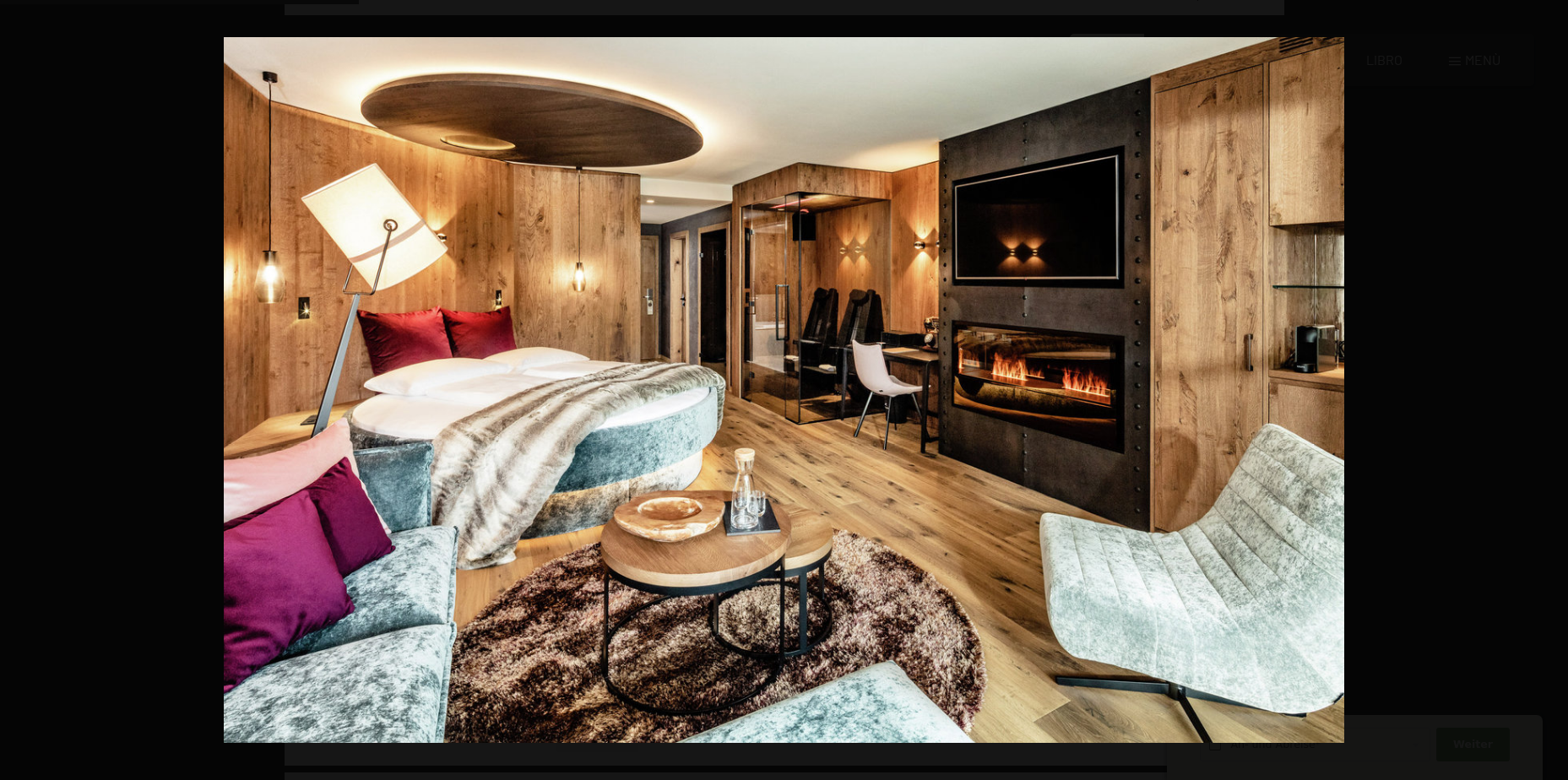
click at [1545, 385] on button "button" at bounding box center [1538, 390] width 59 height 84
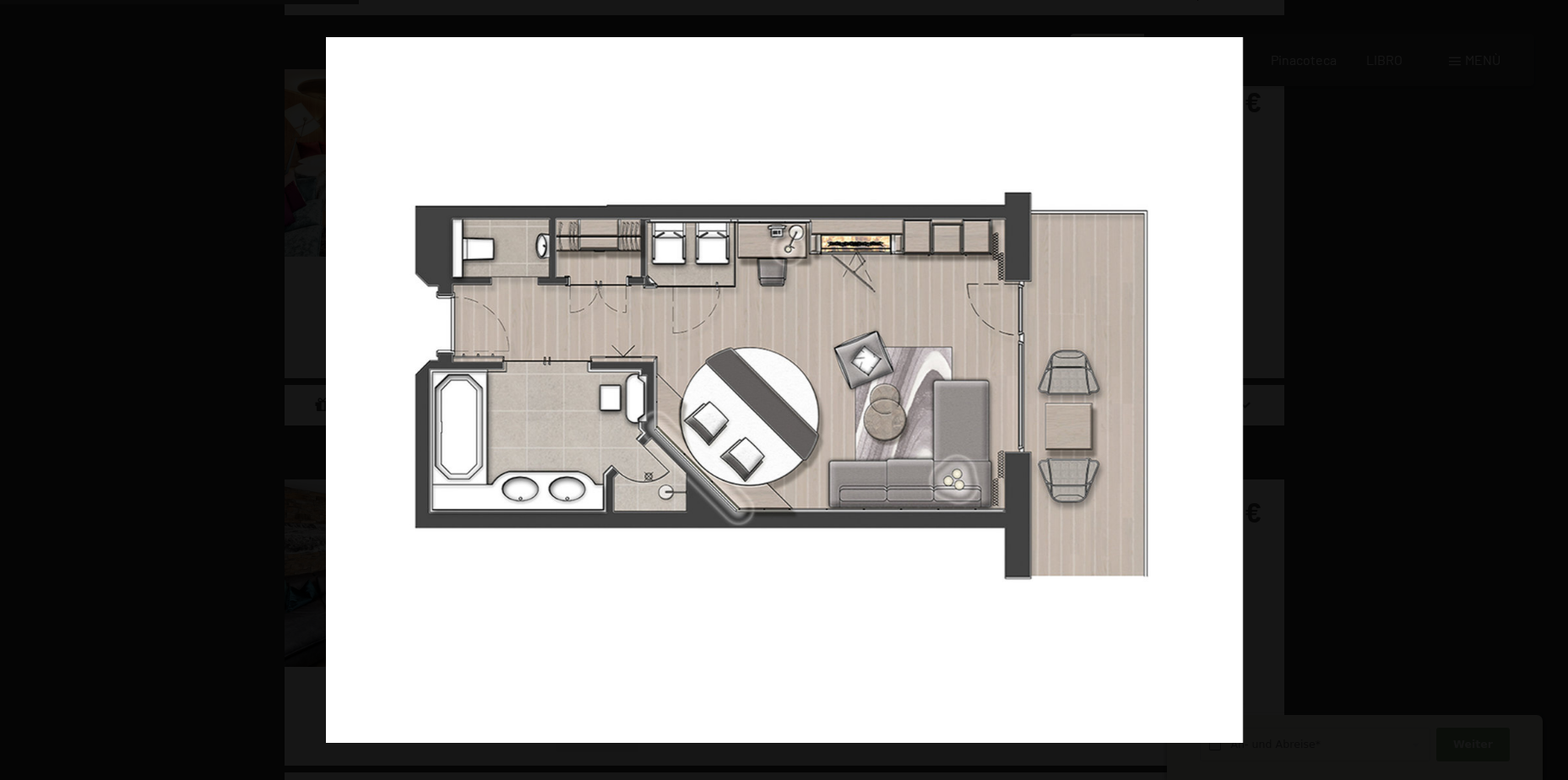
click at [1545, 385] on button "button" at bounding box center [1538, 390] width 59 height 84
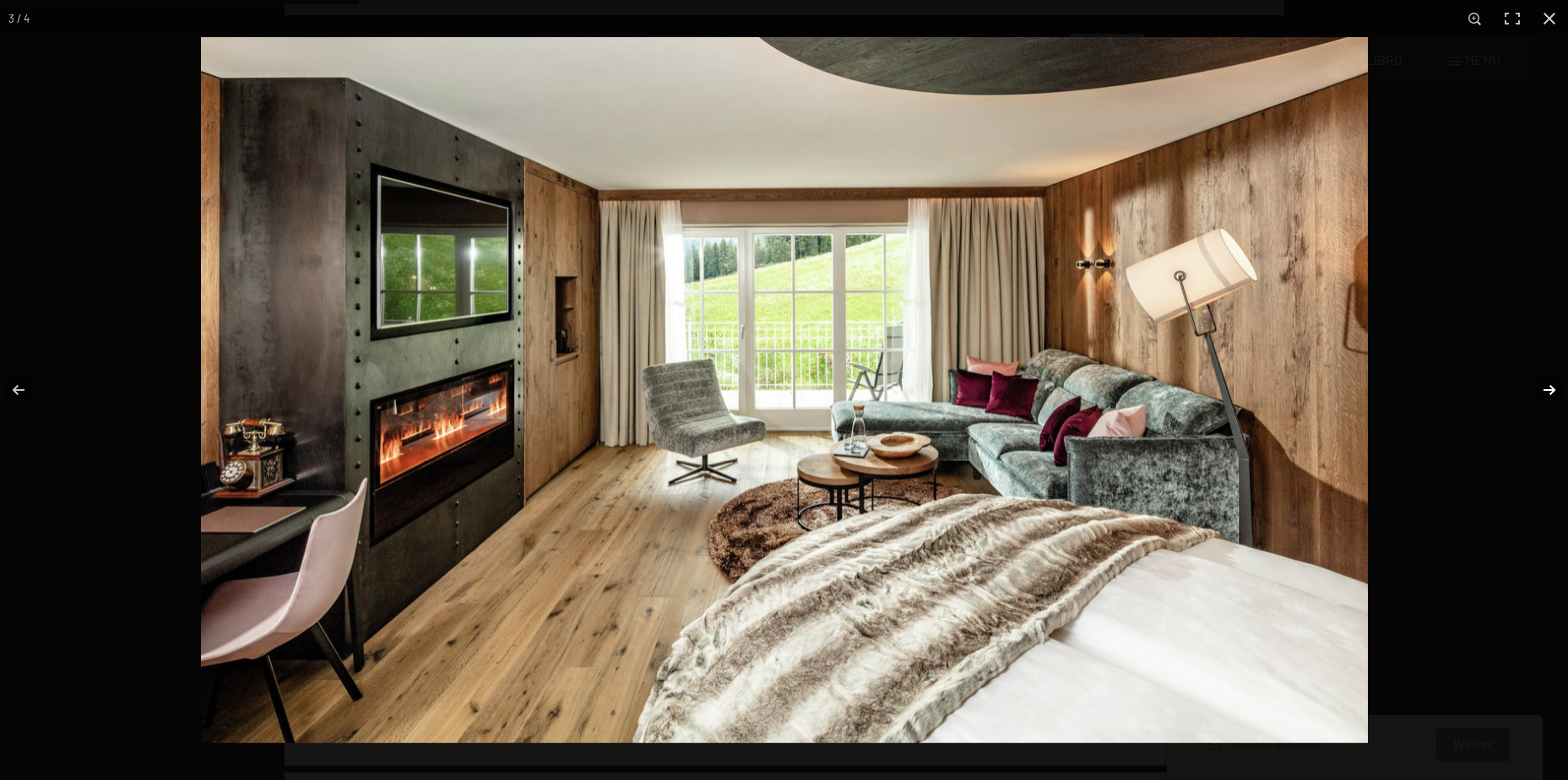
click at [1542, 392] on button "button" at bounding box center [1538, 390] width 59 height 84
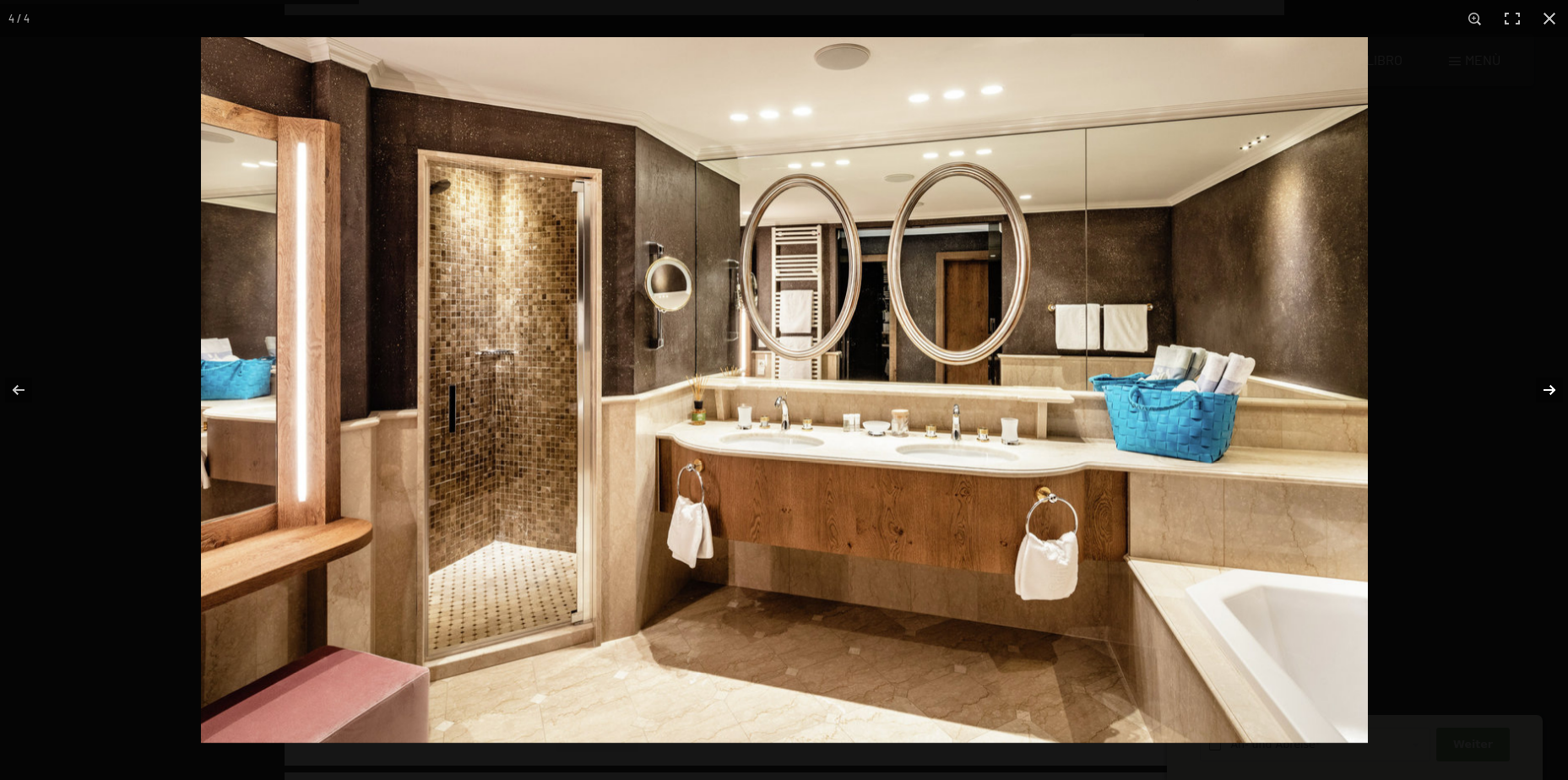
click at [1543, 388] on button "button" at bounding box center [1538, 390] width 59 height 84
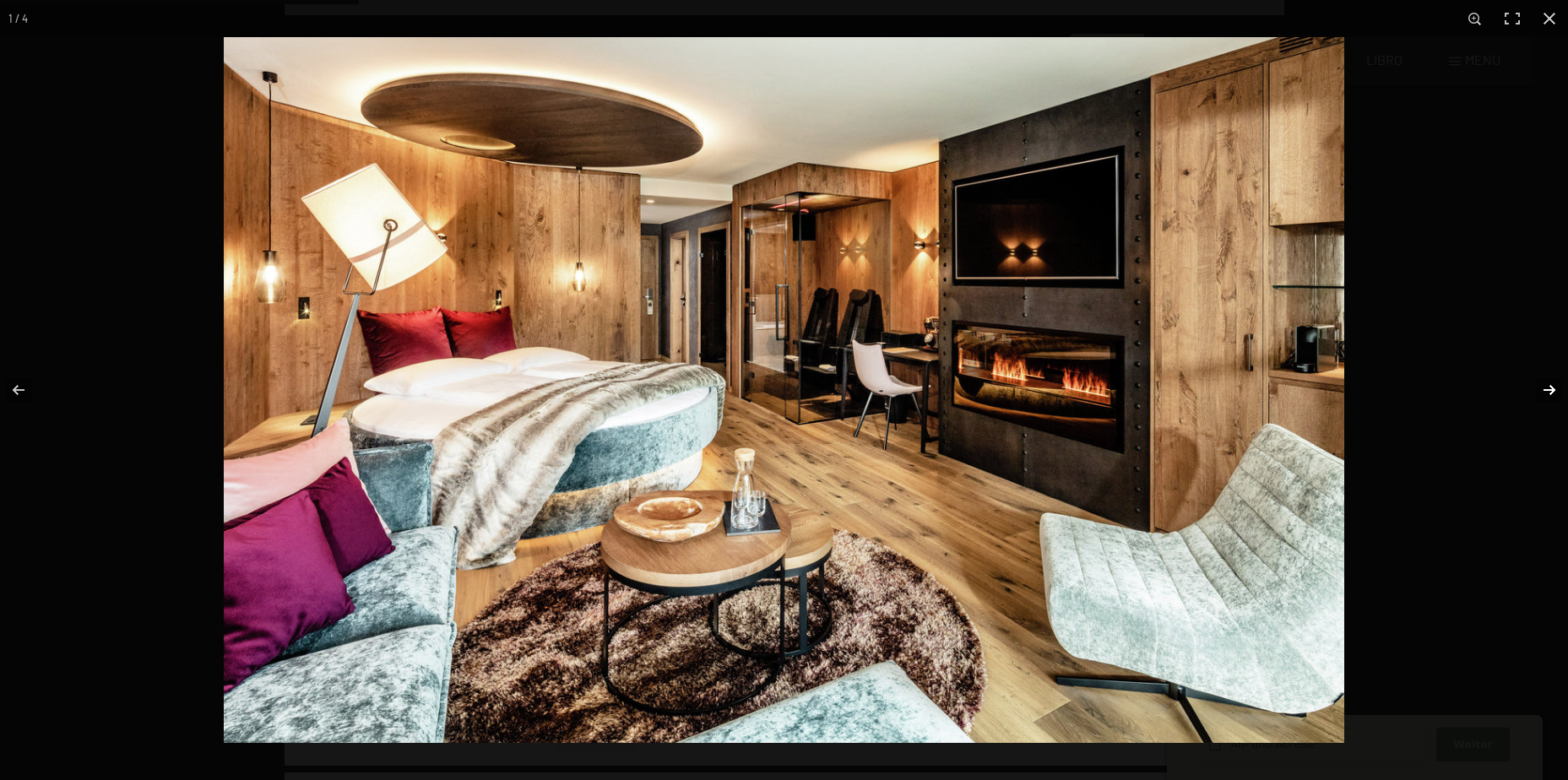
click at [1543, 388] on button "button" at bounding box center [1538, 390] width 59 height 84
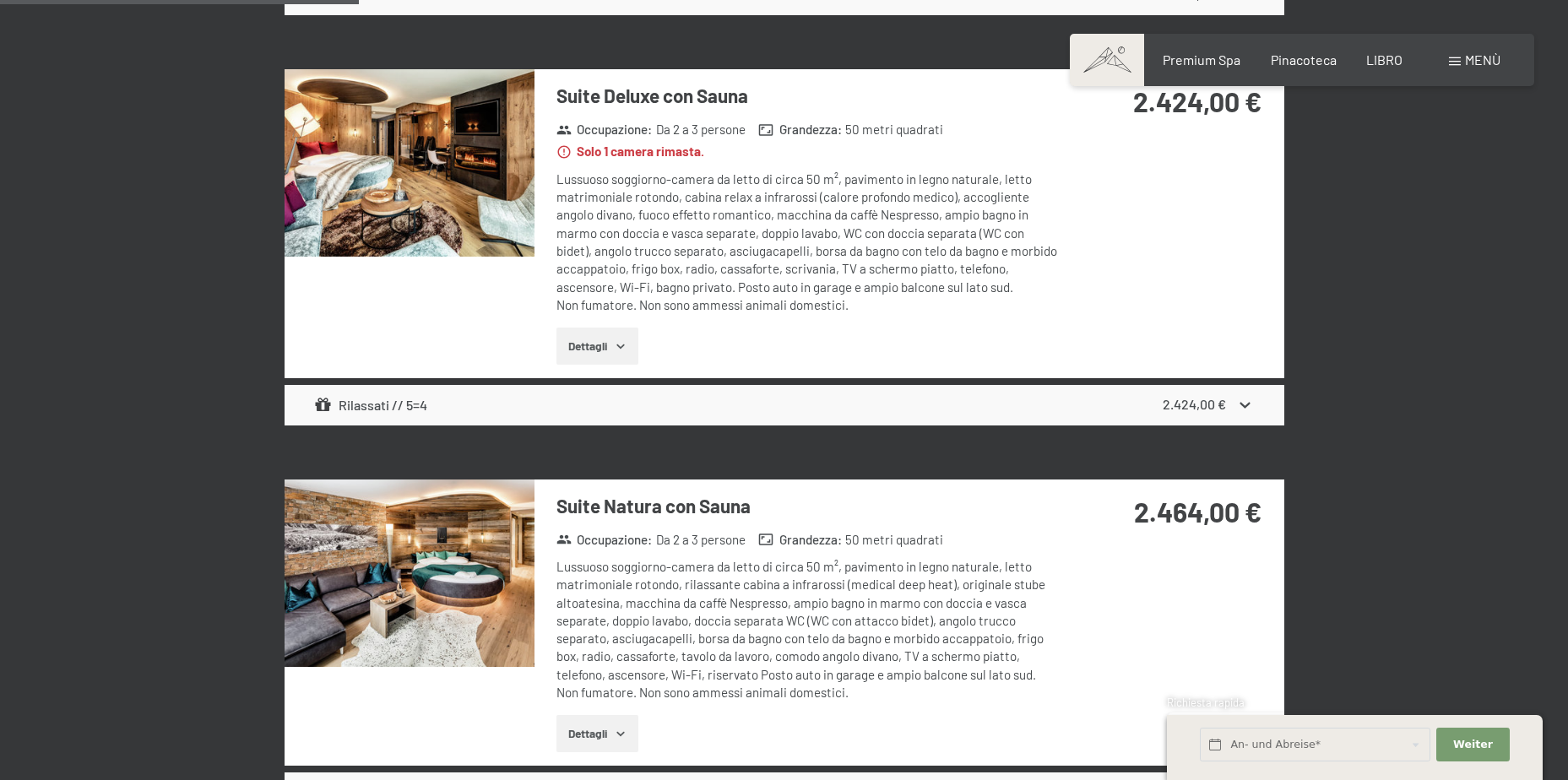
click at [0, 0] on button "button" at bounding box center [0, 0] width 0 height 0
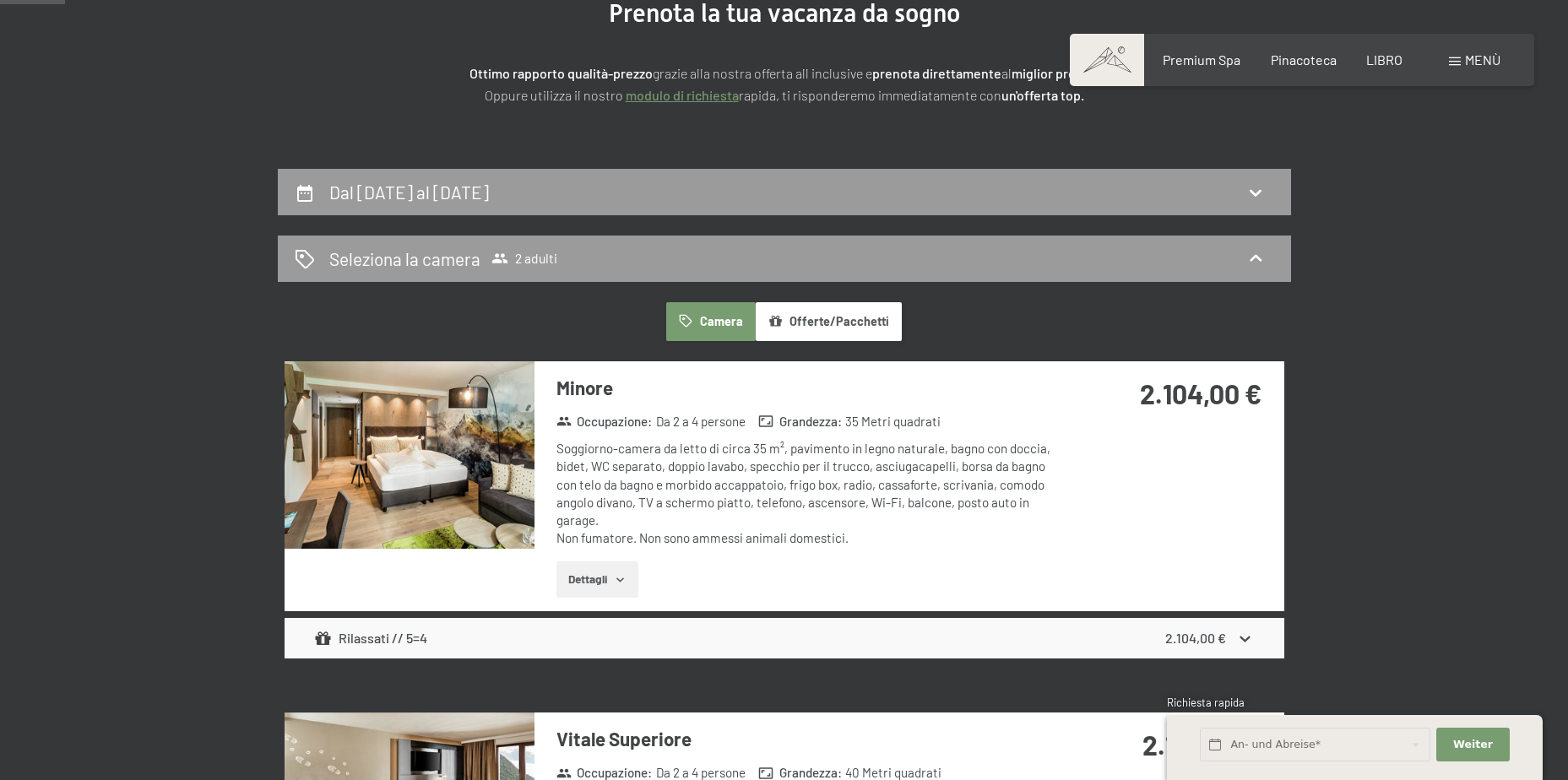
scroll to position [0, 0]
